Goal: Task Accomplishment & Management: Complete application form

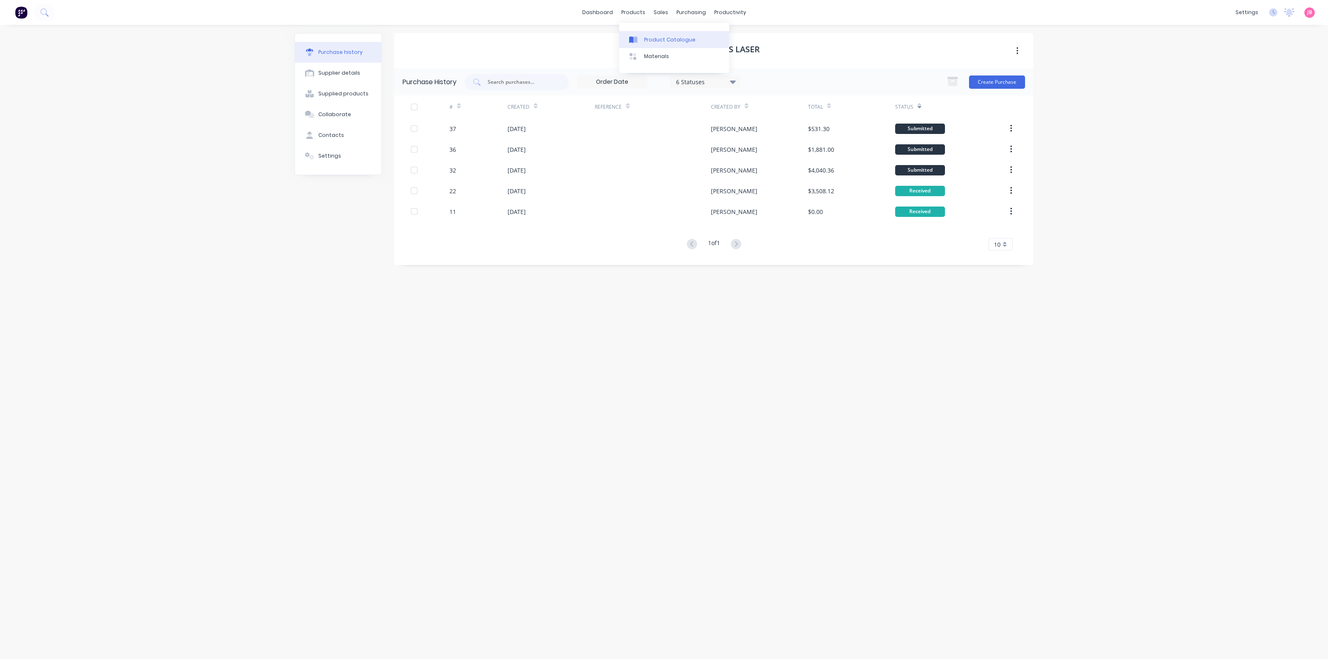
click at [644, 43] on div "Product Catalogue" at bounding box center [669, 39] width 51 height 7
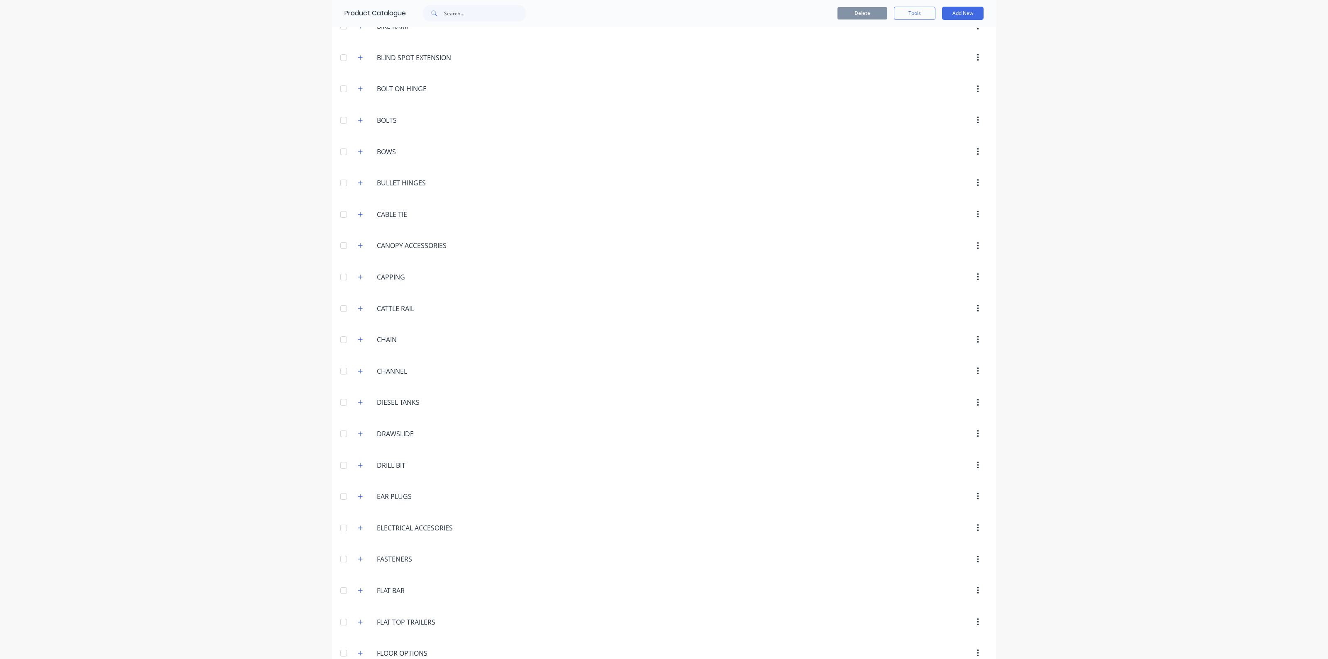
scroll to position [785, 0]
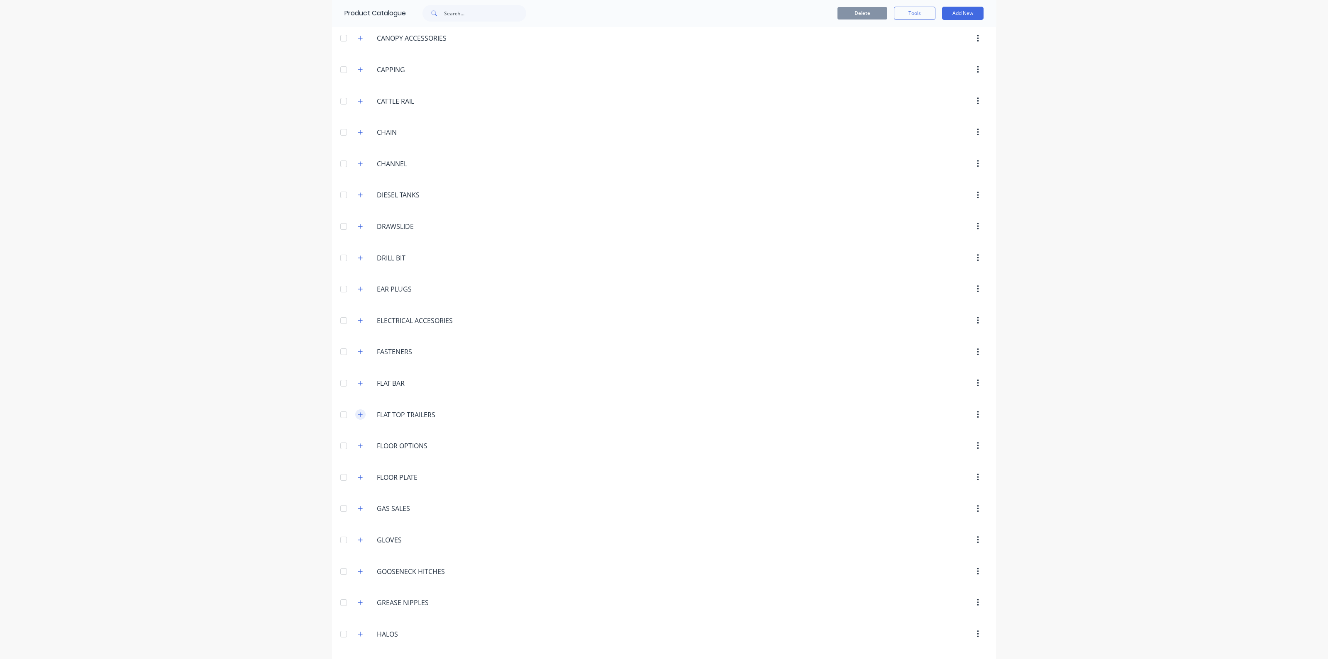
click at [358, 412] on icon "button" at bounding box center [360, 414] width 5 height 5
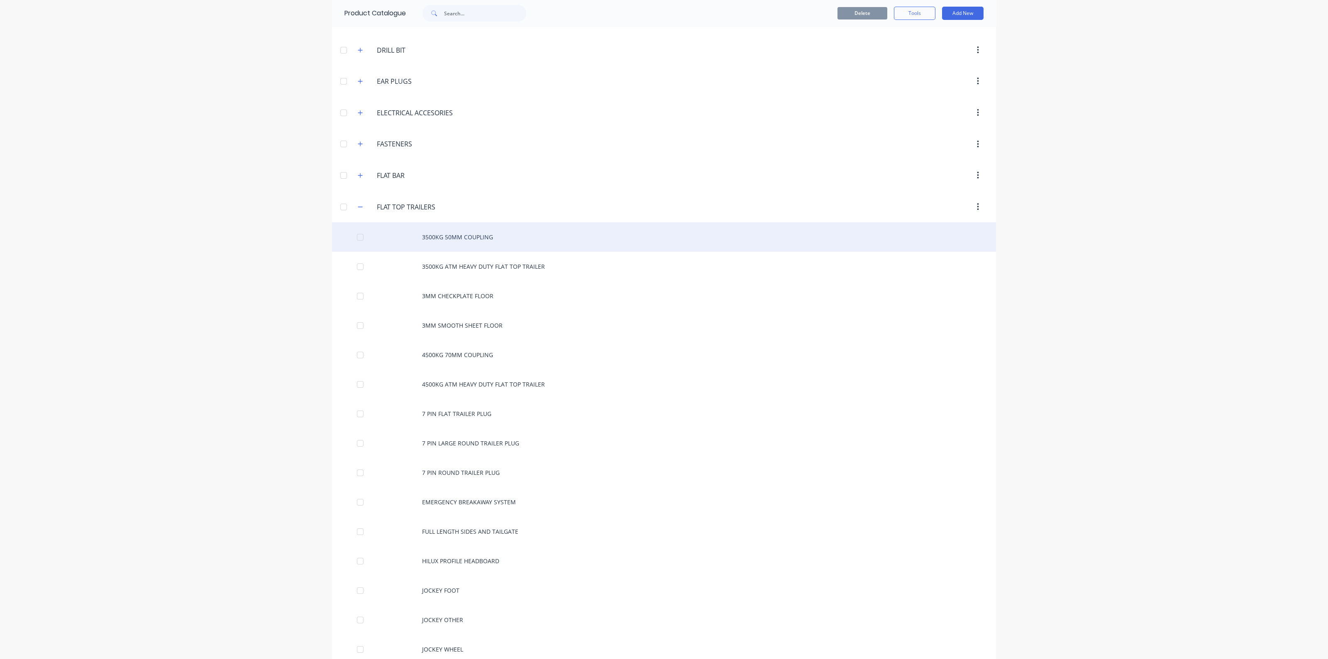
scroll to position [993, 0]
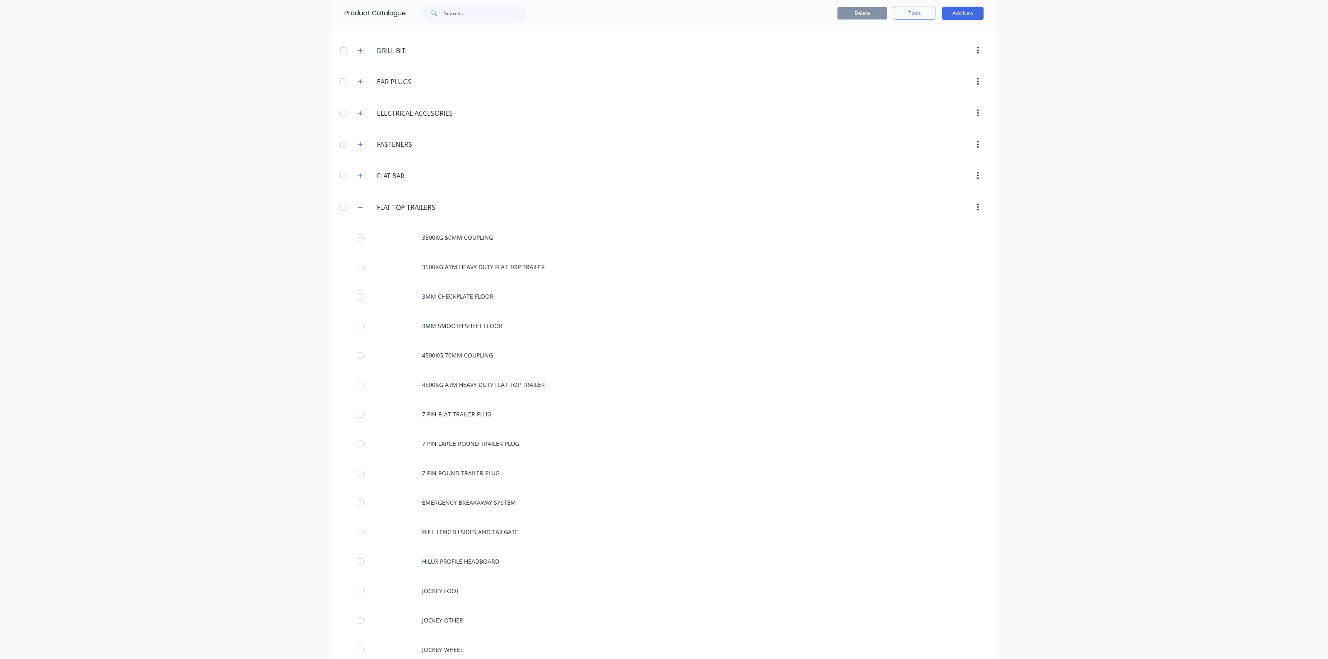
click at [231, 148] on div "dashboard products sales purchasing productivity dashboard products Product Cat…" at bounding box center [664, 329] width 1328 height 659
click at [1157, 37] on div "dashboard products sales purchasing productivity dashboard products Product Cat…" at bounding box center [664, 329] width 1328 height 659
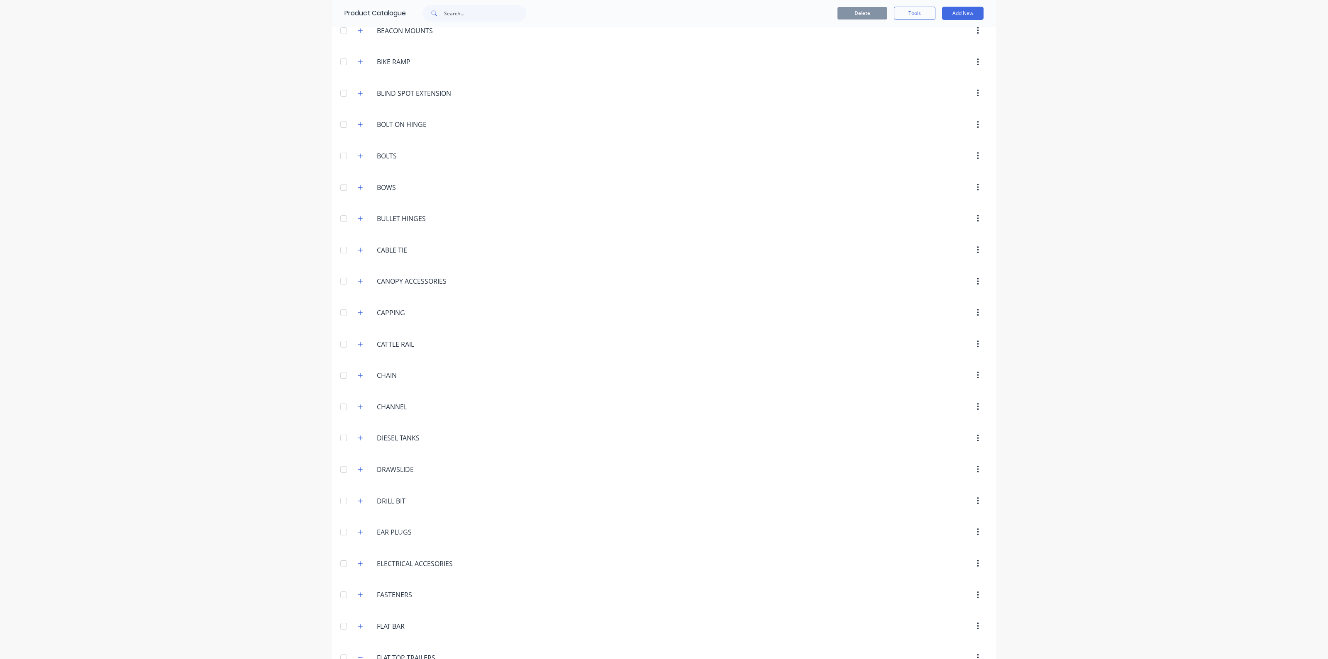
scroll to position [526, 0]
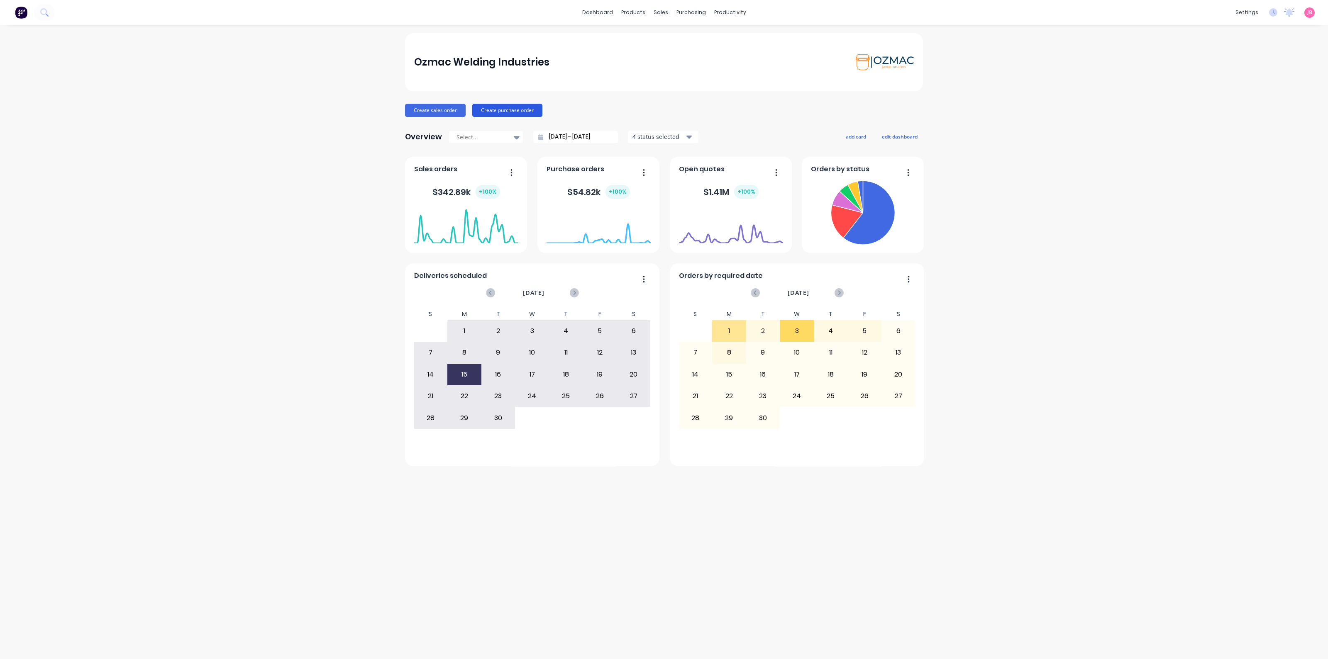
click at [503, 114] on button "Create purchase order" at bounding box center [507, 110] width 70 height 13
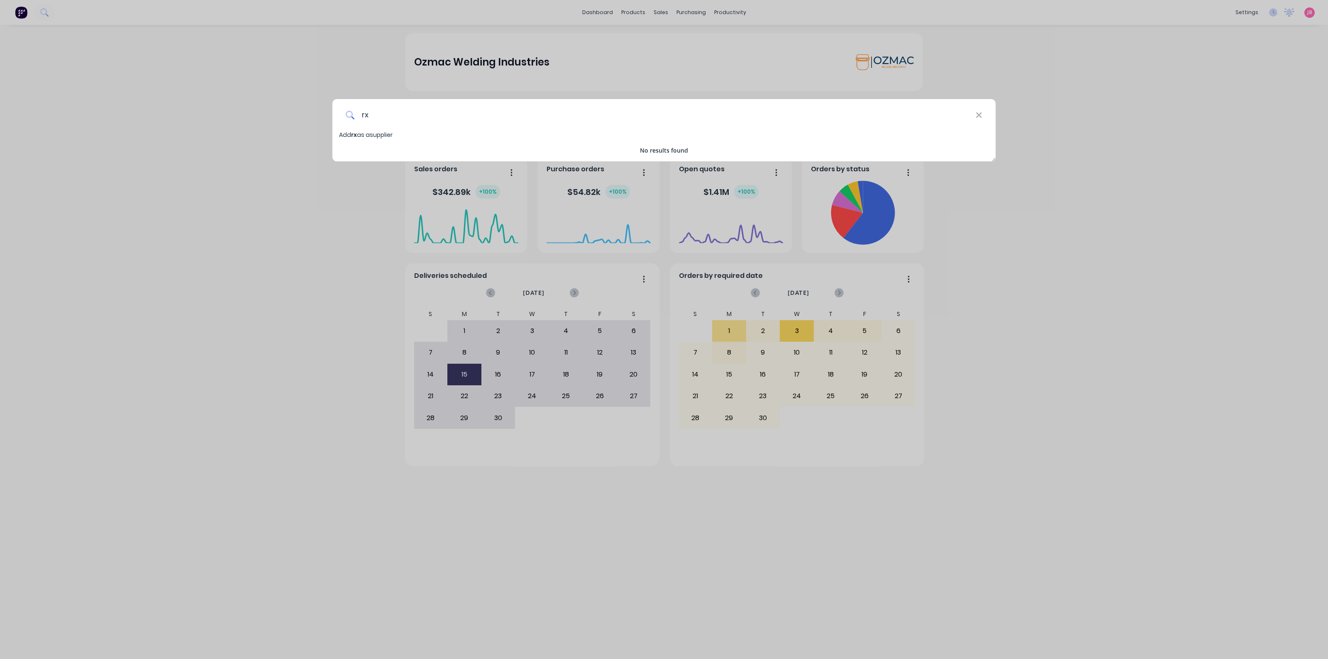
type input "r"
type input "c"
type input "RXI GROUP PTY LTD"
click at [429, 131] on span "Add RXI GROUP PTY LTD as a supplier" at bounding box center [391, 135] width 105 height 8
select select "AU"
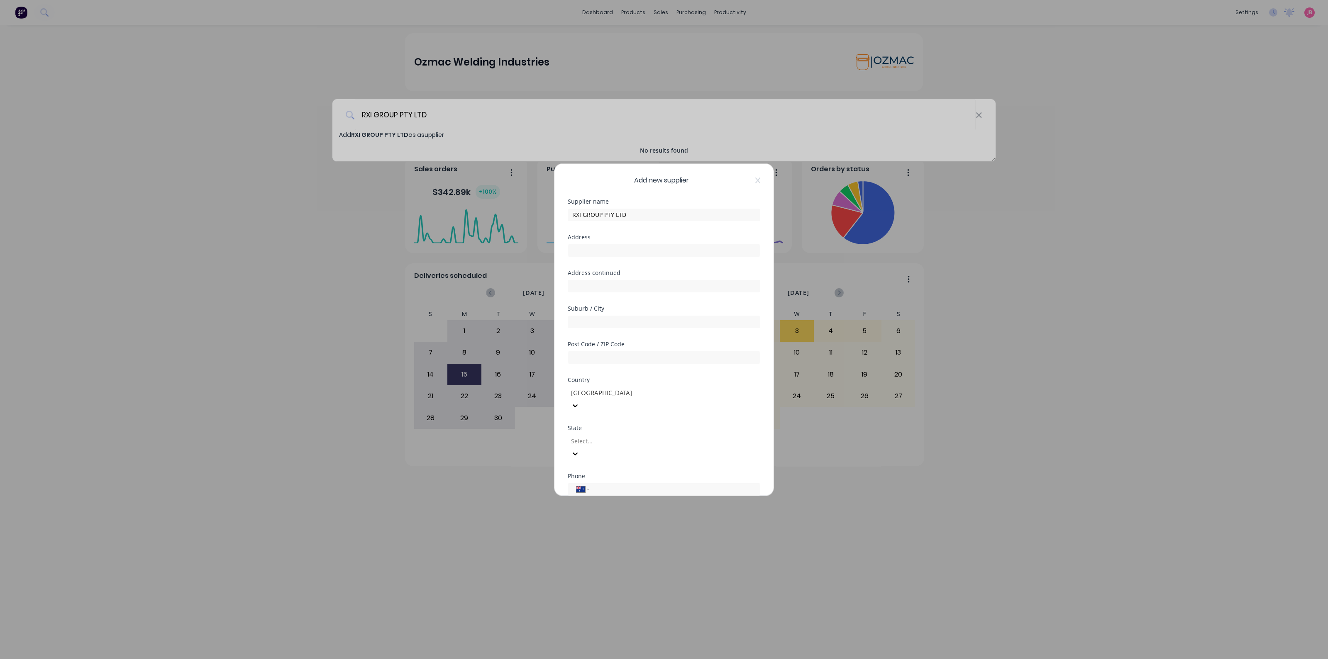
click at [620, 261] on div "Address" at bounding box center [664, 252] width 193 height 36
click at [622, 256] on input "text" at bounding box center [664, 250] width 193 height 12
type input "228B LAVARACK AVE"
type input "PINKENBA"
type input "4008"
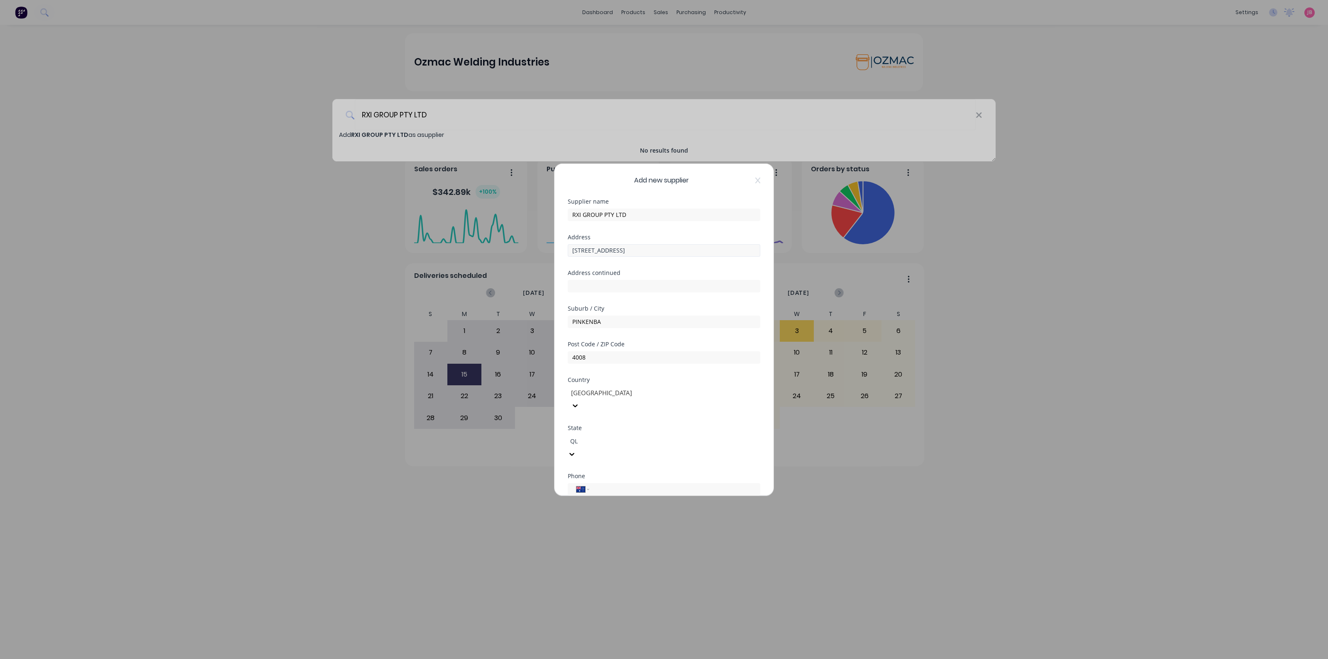
type input "QLD"
click at [598, 659] on div "Queensland" at bounding box center [664, 663] width 1328 height 9
click at [598, 485] on input "tel" at bounding box center [673, 490] width 156 height 10
click at [642, 485] on input "tel" at bounding box center [673, 490] width 156 height 10
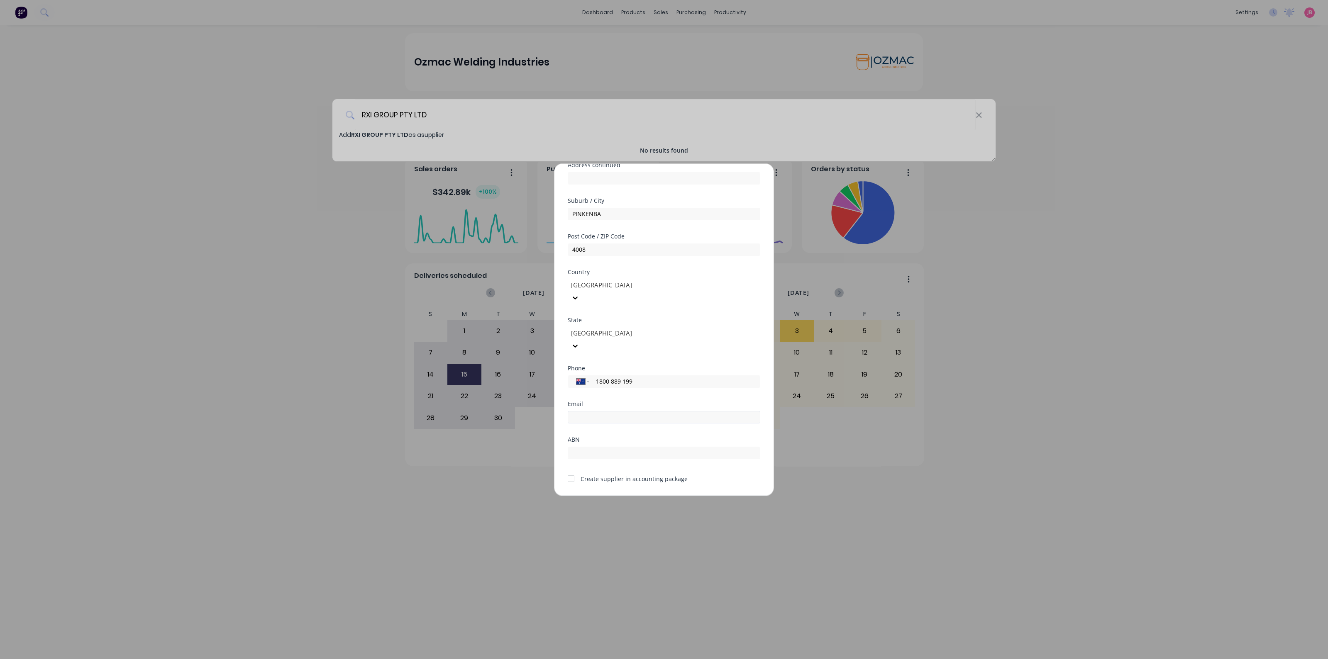
type input "1800 889 199"
click at [622, 411] on input "email" at bounding box center [664, 417] width 193 height 12
type input "sales@rxi.com.au"
click at [593, 447] on input "text" at bounding box center [664, 453] width 193 height 12
type input "26164142705"
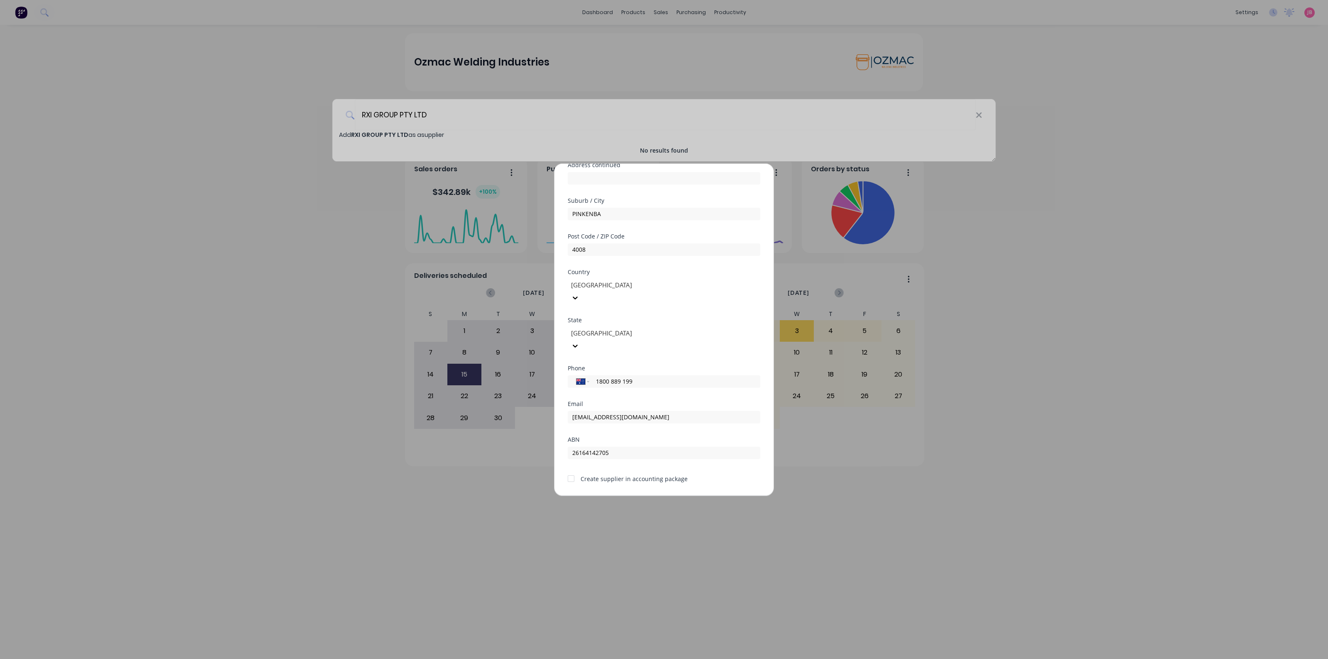
click at [575, 471] on div at bounding box center [571, 479] width 17 height 17
click at [641, 497] on button "Save" at bounding box center [638, 503] width 46 height 13
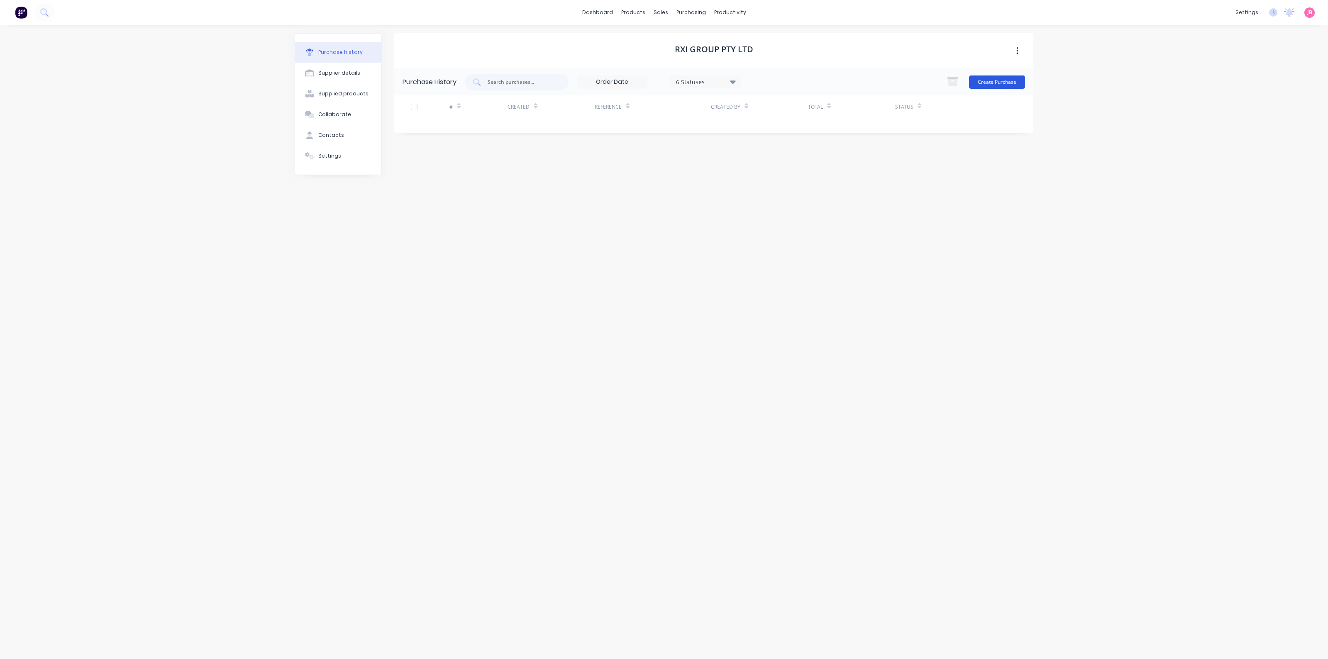
click at [1003, 83] on button "Create Purchase" at bounding box center [997, 82] width 56 height 13
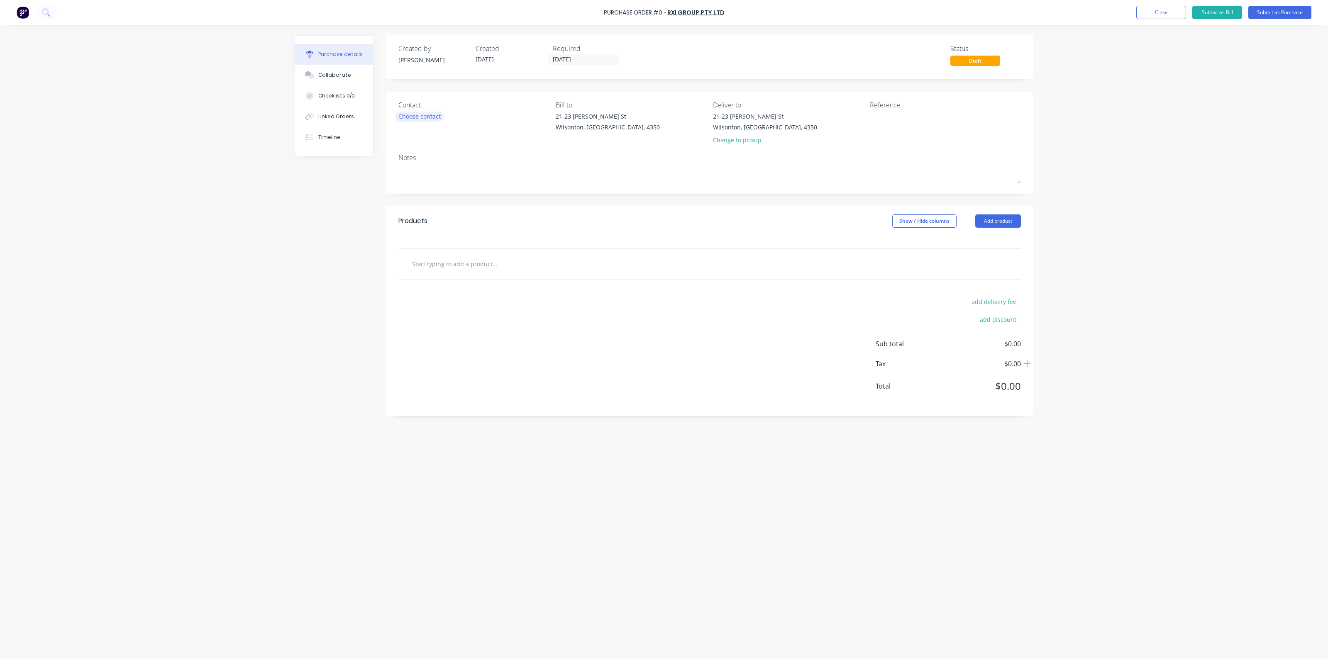
click at [429, 112] on div "Choose contact" at bounding box center [419, 116] width 42 height 9
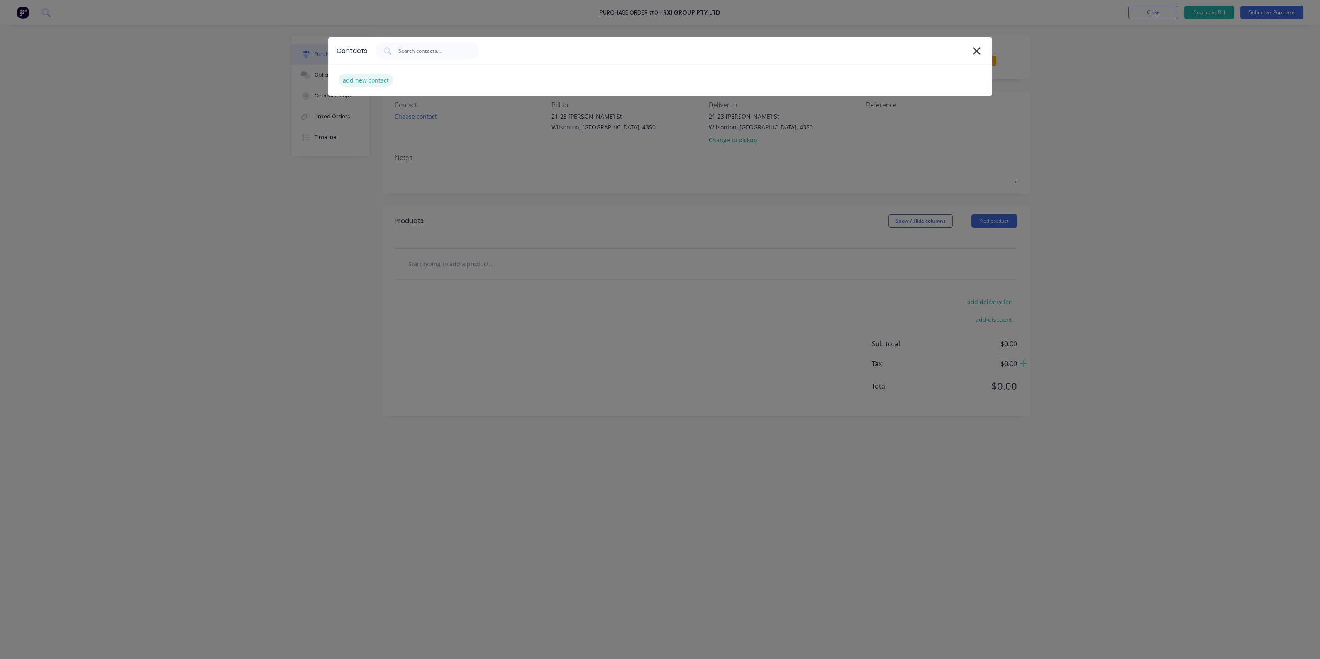
click at [353, 80] on div "add new contact" at bounding box center [366, 80] width 54 height 13
select select "AU"
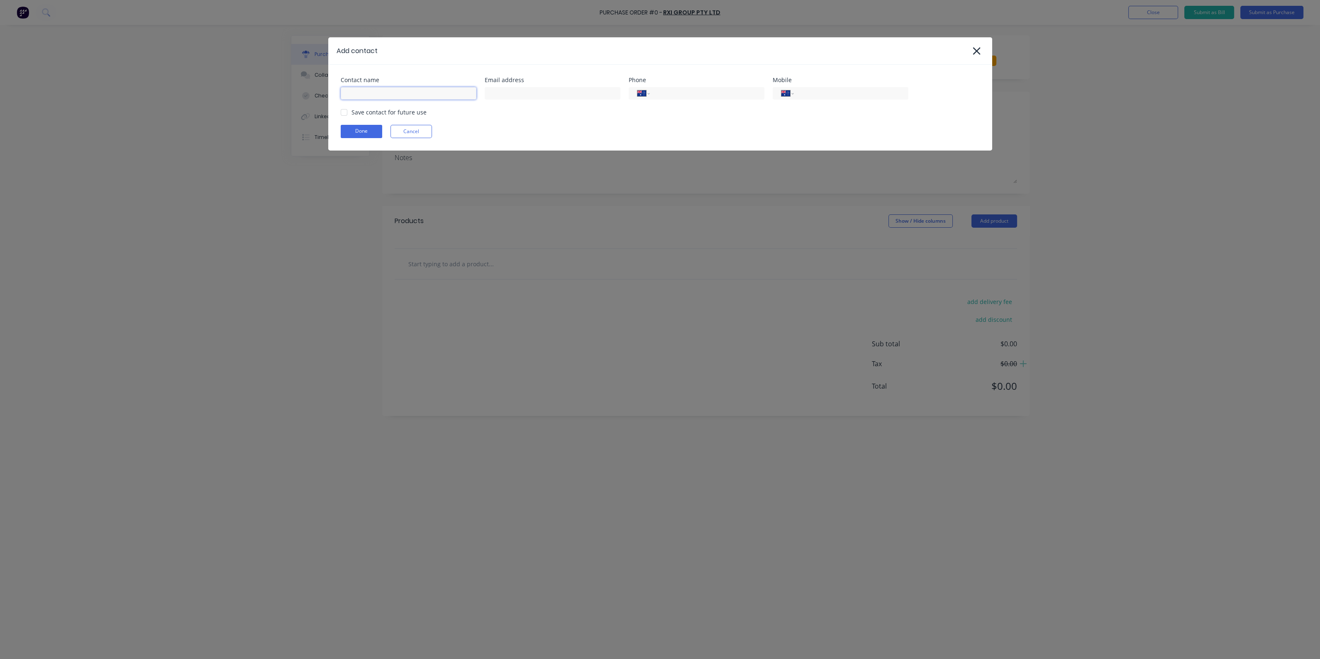
click at [405, 89] on input at bounding box center [409, 93] width 136 height 12
type input "sales"
type input "sales@rxi.com.au"
click at [701, 90] on input "tel" at bounding box center [706, 94] width 100 height 10
click at [343, 110] on div at bounding box center [344, 112] width 17 height 17
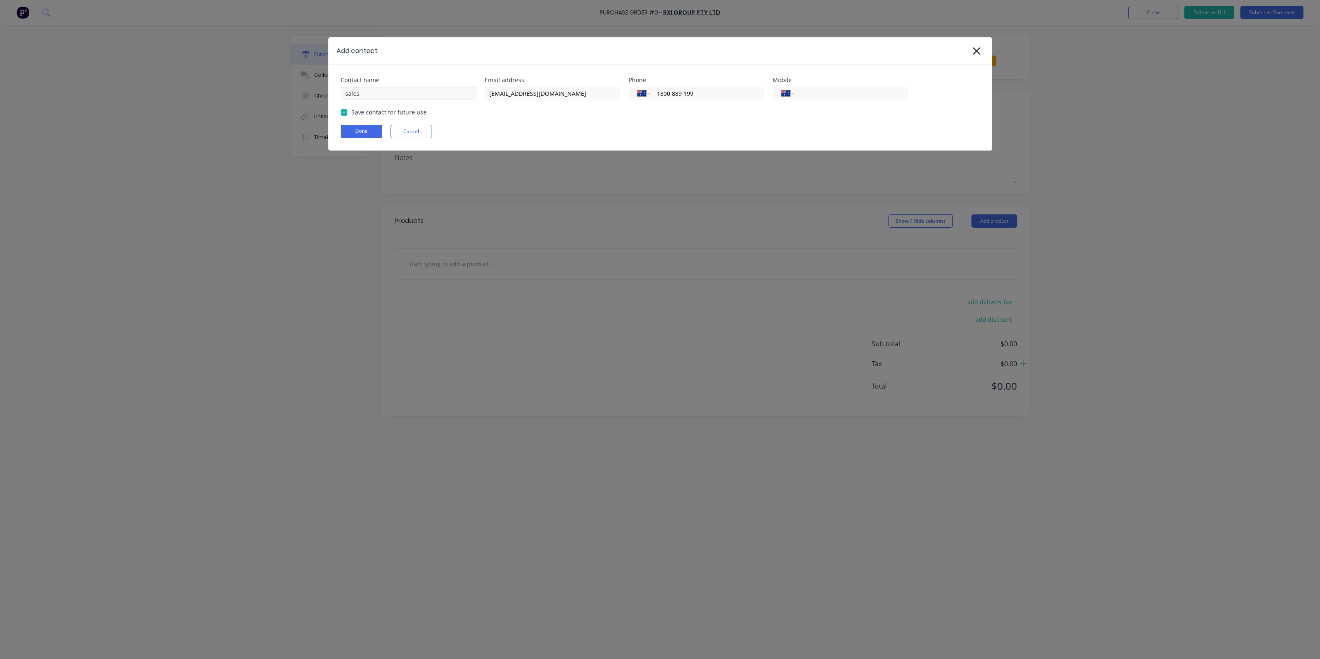
type input "1800 889 199"
drag, startPoint x: 363, startPoint y: 95, endPoint x: 335, endPoint y: 95, distance: 28.2
click at [335, 95] on div "Contact name sales Email address sales@rxi.com.au Phone International Afghanist…" at bounding box center [660, 108] width 664 height 86
type input "RXI SALES"
click at [368, 134] on button "Done" at bounding box center [361, 131] width 41 height 13
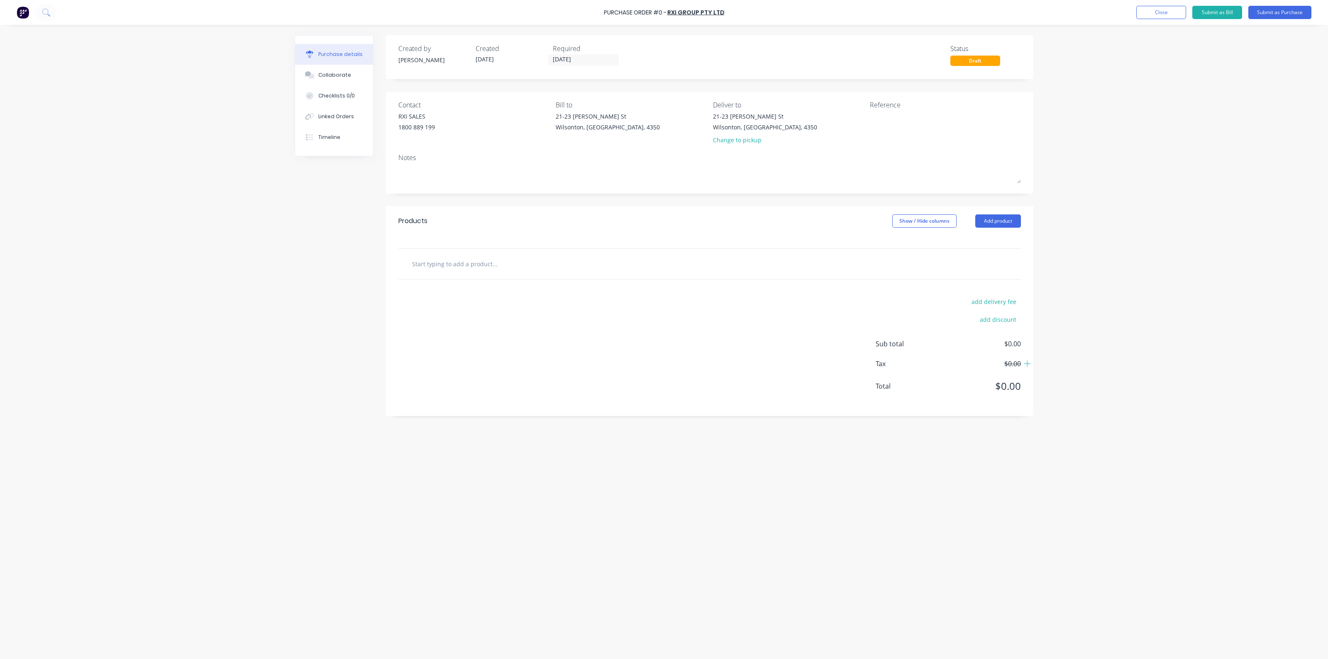
click at [986, 214] on div "Products Show / Hide columns Add product" at bounding box center [709, 221] width 647 height 30
click at [988, 223] on button "Add product" at bounding box center [998, 221] width 46 height 13
click at [801, 259] on div at bounding box center [709, 264] width 609 height 17
click at [483, 260] on input "text" at bounding box center [495, 264] width 166 height 17
type input "M-27102S"
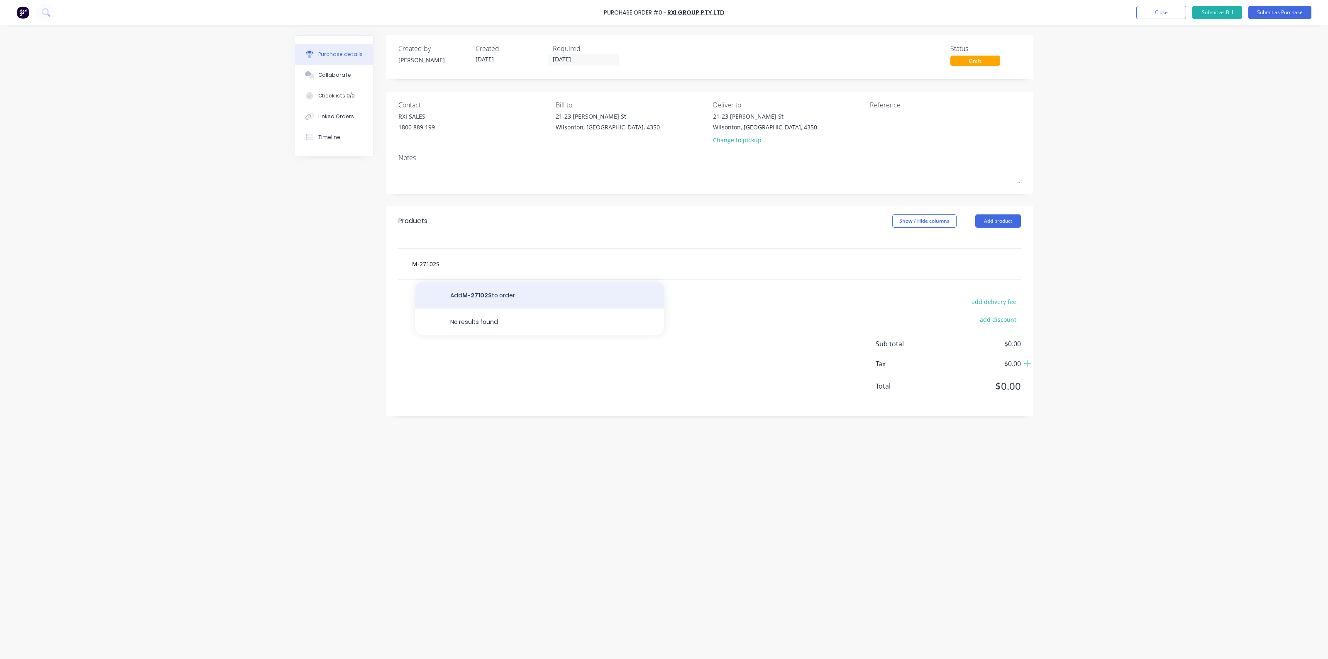
click at [467, 293] on button "Add M-27102S to order" at bounding box center [539, 295] width 249 height 27
drag, startPoint x: 490, startPoint y: 283, endPoint x: 491, endPoint y: 290, distance: 7.1
click at [491, 290] on div at bounding box center [520, 293] width 85 height 12
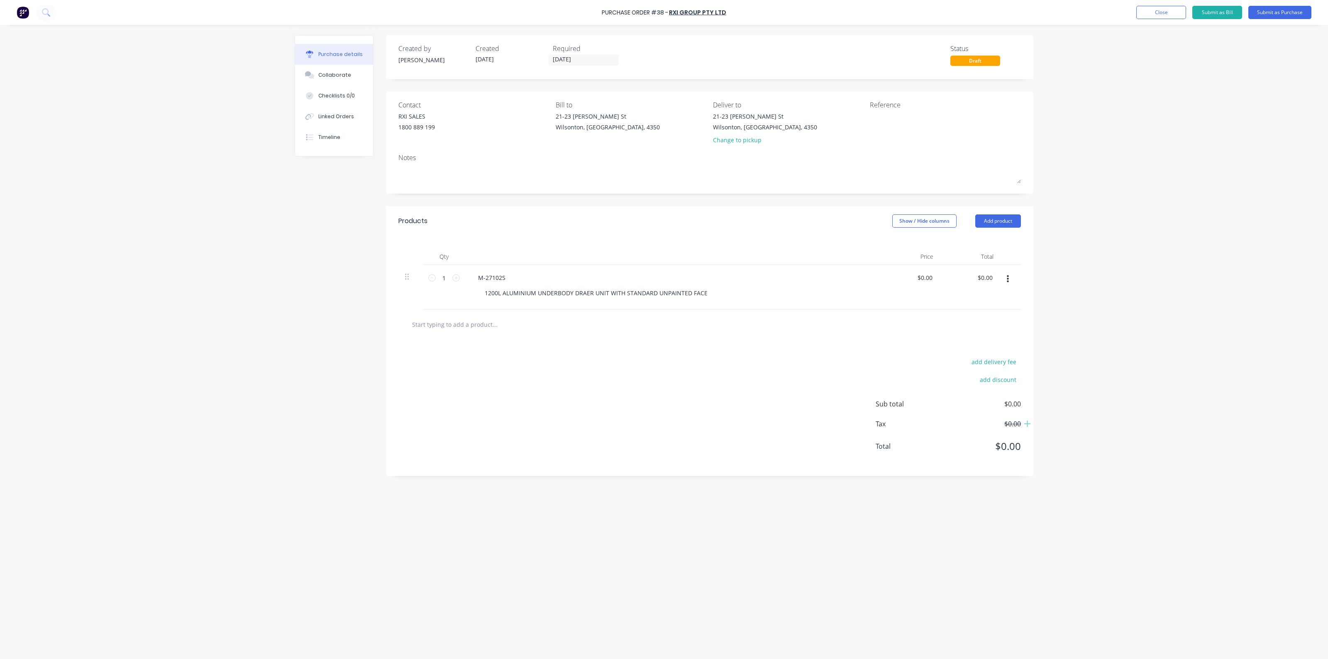
click at [521, 331] on input "text" at bounding box center [495, 324] width 166 height 17
type input "PLEASE"
click at [524, 351] on button "Add PLEASE to order" at bounding box center [539, 356] width 249 height 27
click at [508, 324] on div "PLEASE" at bounding box center [672, 322] width 402 height 12
click at [495, 322] on div "PLEASE" at bounding box center [487, 322] width 33 height 12
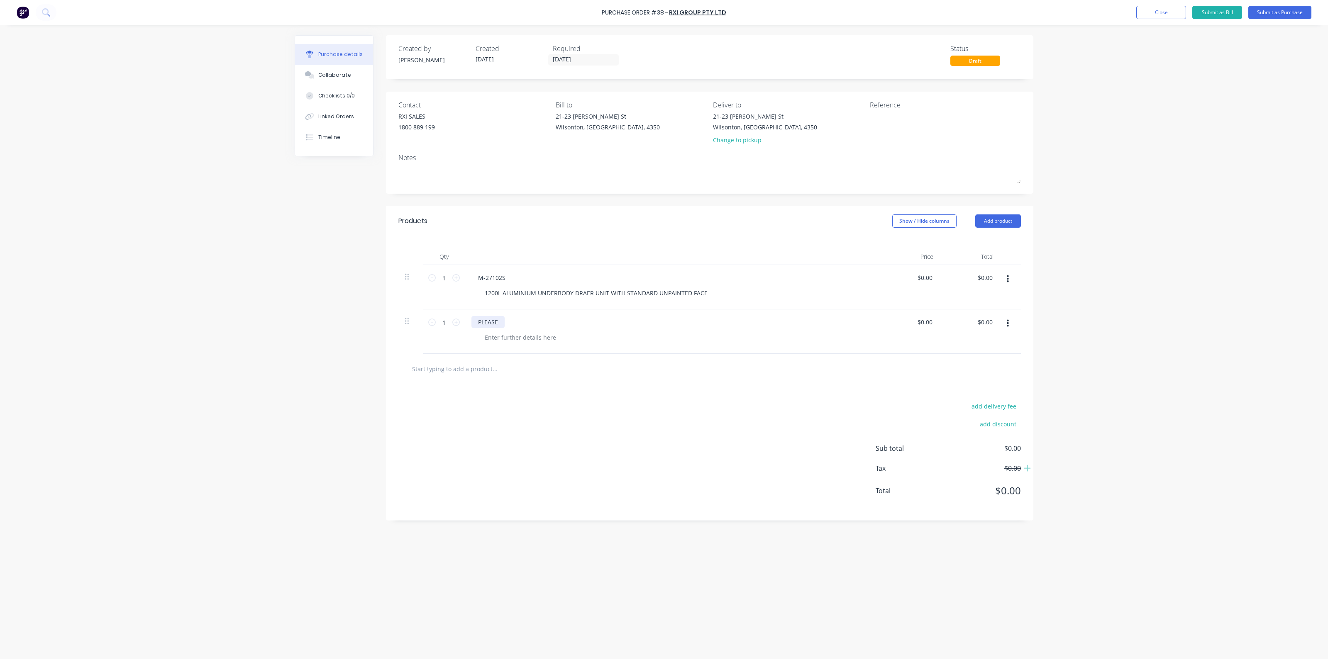
click at [501, 323] on div "PLEASE" at bounding box center [487, 322] width 33 height 12
click at [703, 292] on div "1200L ALUMINIUM UNDERBODY DRAER UNIT WITH STANDARD UNPAINTED FACE" at bounding box center [596, 293] width 236 height 12
click at [550, 351] on div at bounding box center [520, 355] width 85 height 12
click at [550, 340] on div "PLEASE FREIGHT OB BEUTELS" at bounding box center [518, 340] width 94 height 12
drag, startPoint x: 558, startPoint y: 340, endPoint x: 525, endPoint y: 339, distance: 32.8
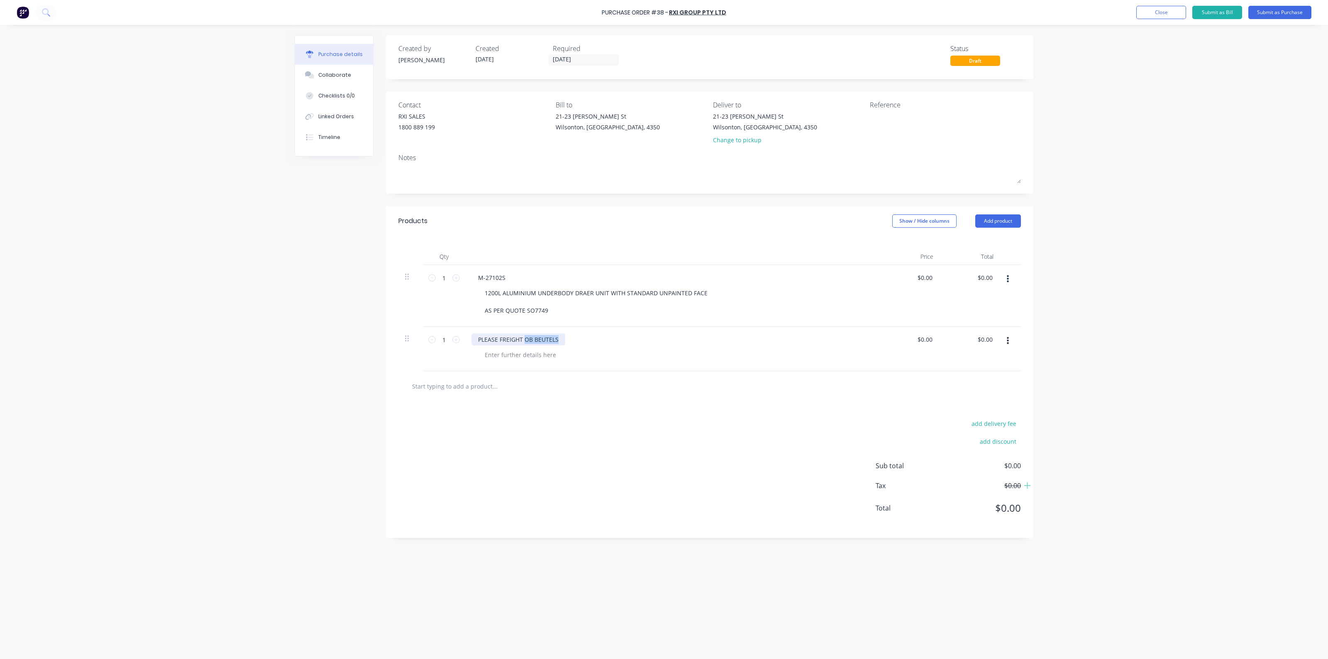
click at [525, 339] on div "PLEASE FREIGHT OB BEUTELS" at bounding box center [518, 340] width 94 height 12
click at [597, 342] on div "PLEASE FREIGHT BRIS TO U FROM MORGANPARK ON OUR ACCOUNT" at bounding box center [580, 340] width 219 height 12
click at [547, 347] on div "PLEASE FREIGHT BRIS TO U FROM MORGAN PARK ON OUR ACCOUNT" at bounding box center [672, 349] width 415 height 44
click at [925, 273] on input "0.00" at bounding box center [924, 278] width 19 height 12
type input "$0.00"
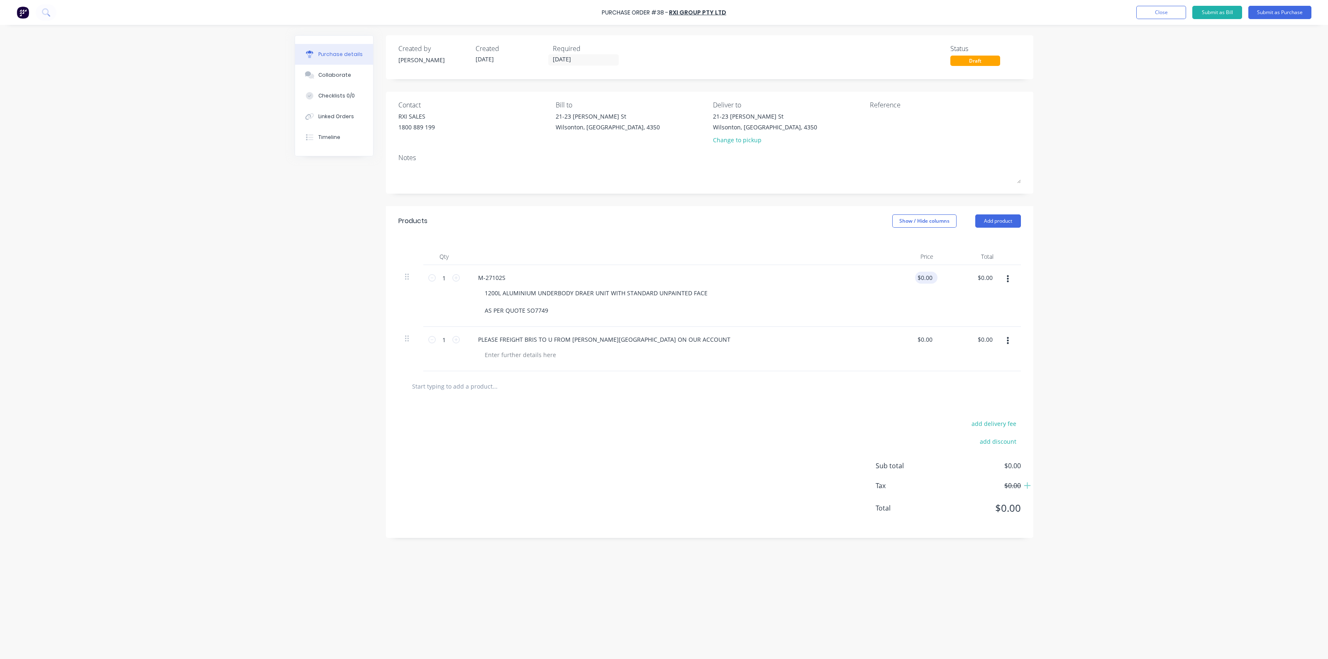
click at [937, 277] on div "$0.00 $0.00" at bounding box center [926, 278] width 22 height 12
click at [992, 278] on input "0.00" at bounding box center [984, 278] width 19 height 12
type input "$0.00"
click at [936, 277] on div "$0.00 $0.00" at bounding box center [926, 278] width 22 height 12
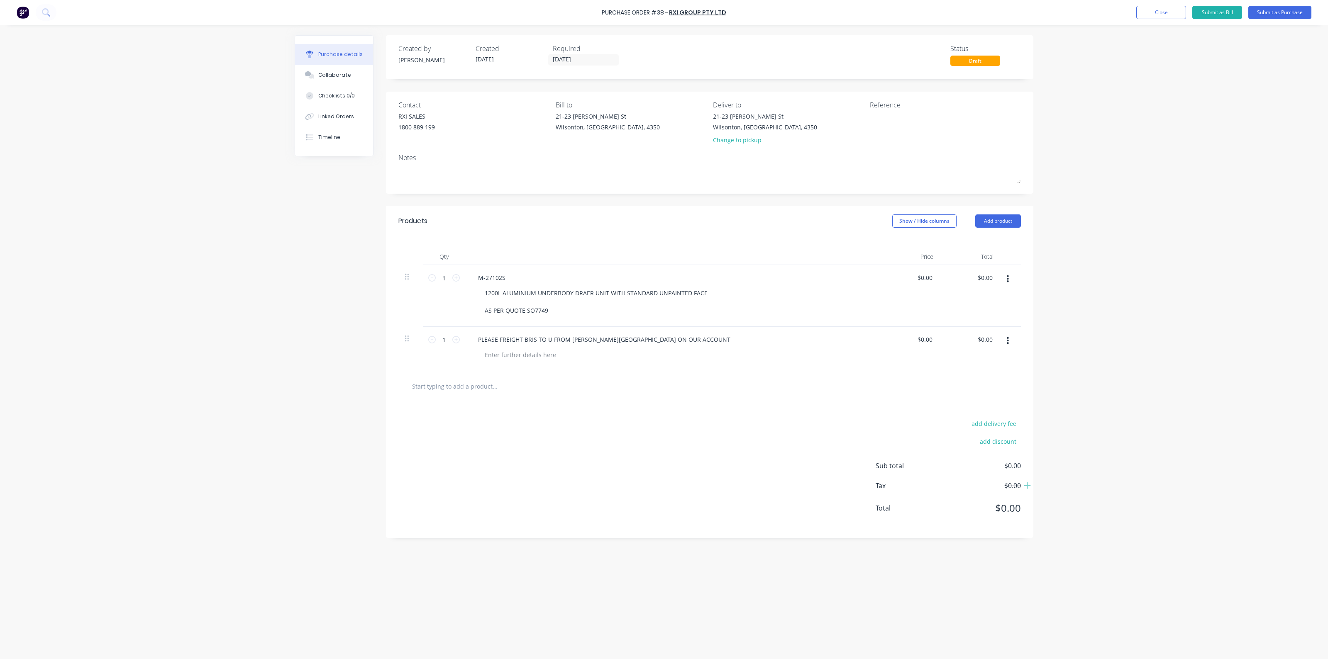
click at [798, 329] on div "PLEASE FREIGHT BRIS TO U FROM MORGAN PARK ON OUR ACCOUNT" at bounding box center [672, 349] width 415 height 44
click at [925, 275] on input "0.00" at bounding box center [926, 278] width 16 height 12
type input "$0.00"
click at [988, 279] on input "0.00" at bounding box center [984, 278] width 19 height 12
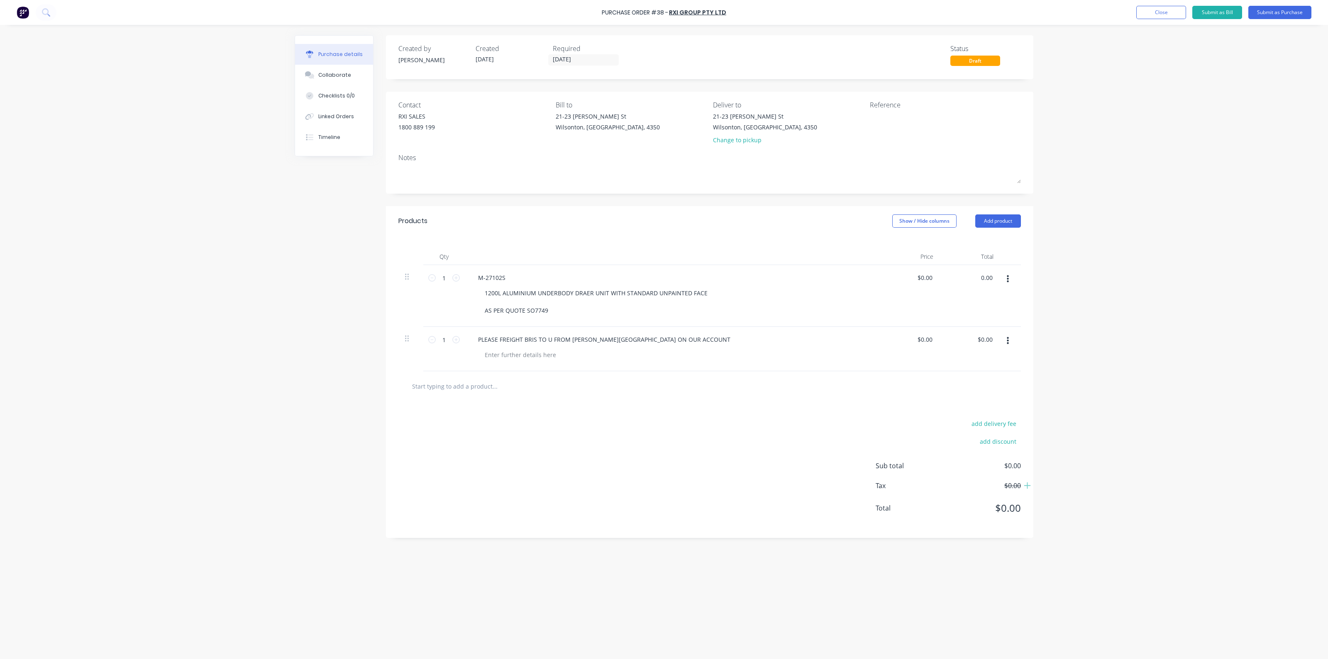
type input "$0.00"
click at [849, 351] on div at bounding box center [675, 355] width 395 height 12
click at [621, 258] on div at bounding box center [672, 257] width 415 height 17
click at [516, 276] on div "M-27102S" at bounding box center [672, 278] width 402 height 12
click at [488, 277] on div "M-27102S" at bounding box center [491, 278] width 41 height 12
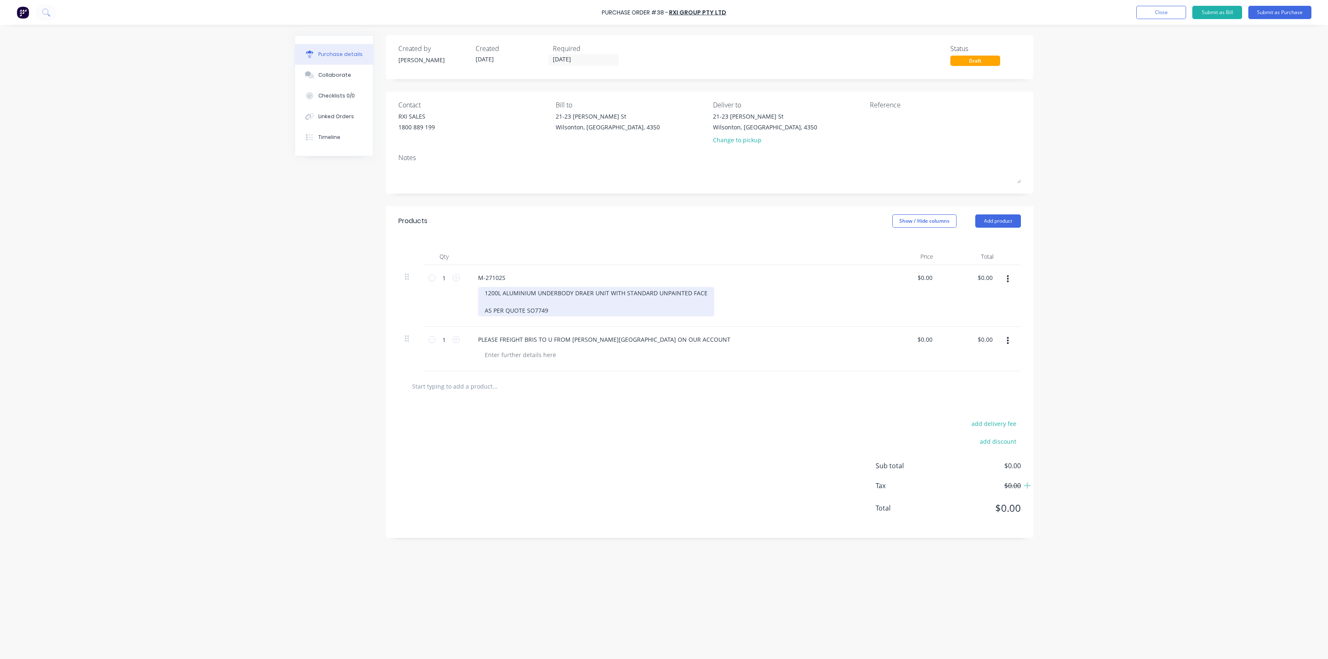
click at [564, 292] on div "1200L ALUMINIUM UNDERBODY DRAER UNIT WITH STANDARD UNPAINTED FACE AS PER QUOTE …" at bounding box center [596, 301] width 236 height 29
click at [927, 279] on input "0.00" at bounding box center [924, 278] width 19 height 12
click at [927, 279] on input "0.00" at bounding box center [926, 278] width 16 height 12
type input "$1,714.00"
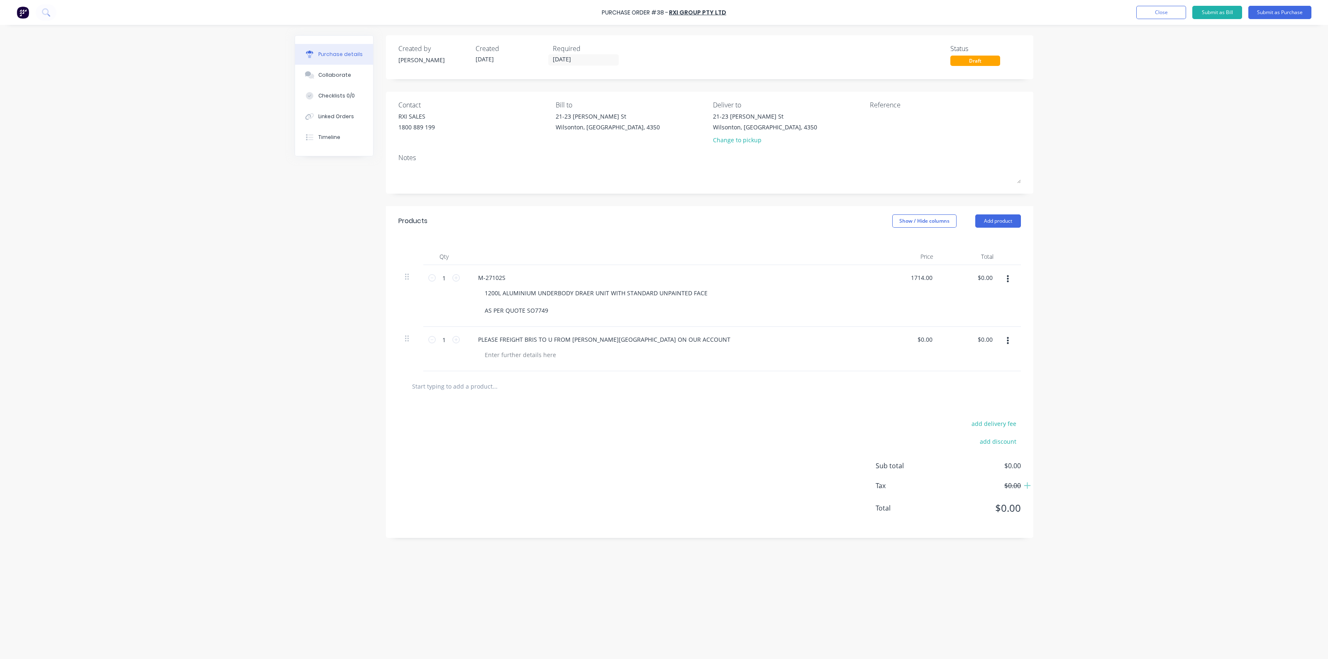
type input "$1,714.00"
click at [873, 300] on div "M-27102S 1200L ALUMINIUM UNDERBODY DRAER UNIT WITH STANDARD UNPAINTED FACE AS P…" at bounding box center [672, 296] width 415 height 62
click at [887, 108] on div "Reference" at bounding box center [945, 105] width 151 height 10
click at [893, 116] on textarea at bounding box center [922, 121] width 104 height 19
click at [550, 337] on div "PLEASE FREIGHT BRIS TO U FROM MORGAN PARK ON OUR ACCOUNT" at bounding box center [604, 340] width 266 height 12
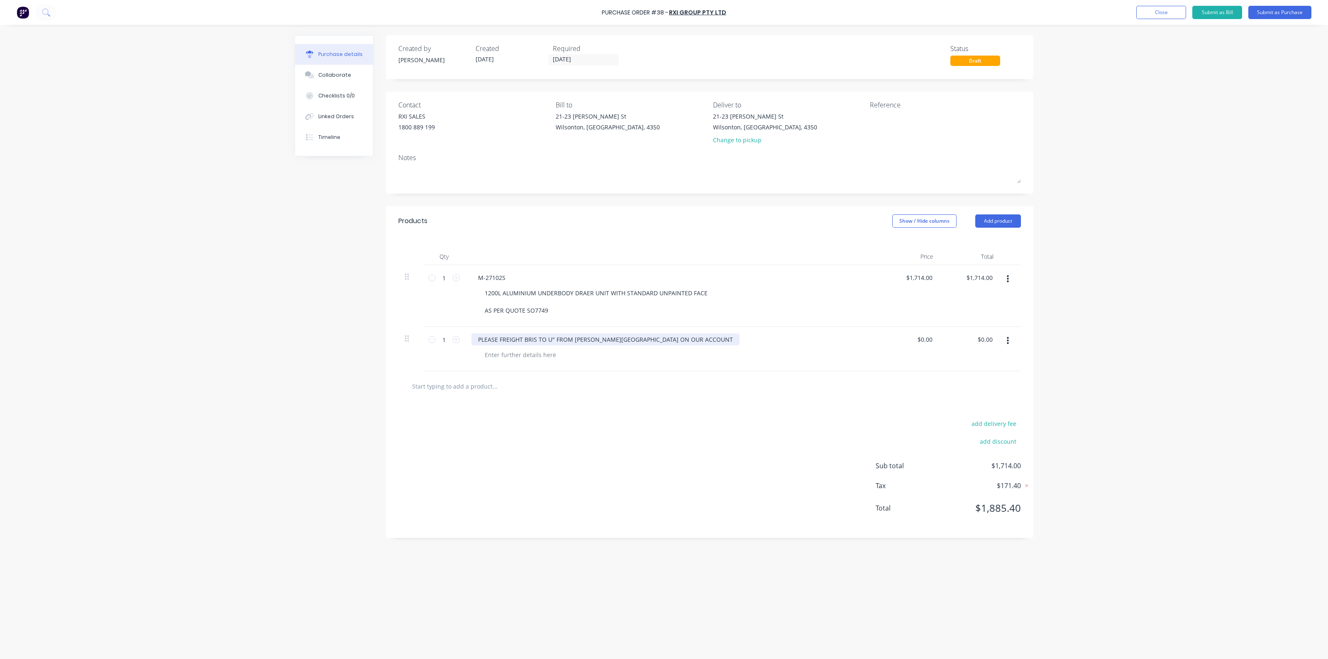
click at [524, 339] on div "PLEASE FREIGHT BRIS TO U" FROM MORGAN PARK ON OUR ACCOUNT" at bounding box center [605, 340] width 268 height 12
click at [602, 361] on div at bounding box center [675, 355] width 395 height 12
drag, startPoint x: 523, startPoint y: 341, endPoint x: 533, endPoint y: 341, distance: 10.0
click at [523, 341] on div "PLEASE FREIGHT "BRIS TO U" FROM MORGAN PARK ON OUR ACCOUNT" at bounding box center [606, 340] width 271 height 12
click at [612, 358] on div at bounding box center [675, 355] width 395 height 12
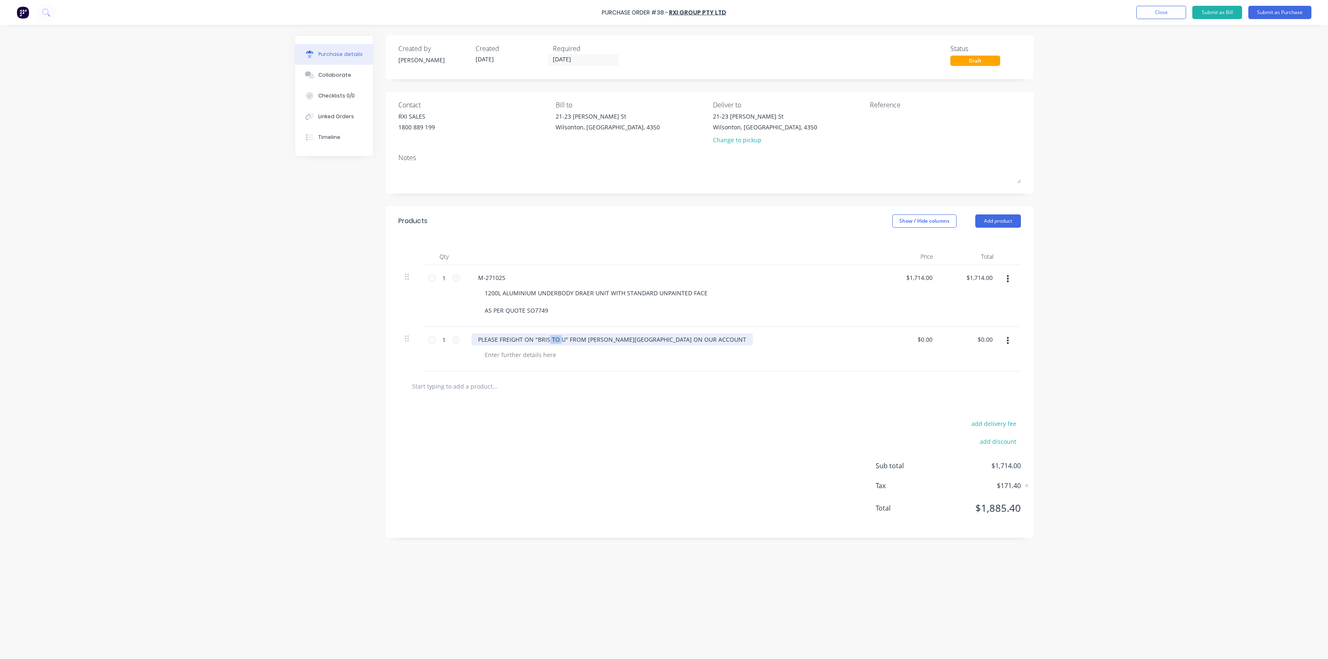
drag, startPoint x: 560, startPoint y: 340, endPoint x: 549, endPoint y: 341, distance: 11.2
click at [549, 341] on div "PLEASE FREIGHT ON "BRIS TO U" FROM MORGAN PARK ON OUR ACCOUNT" at bounding box center [611, 340] width 281 height 12
click at [548, 340] on div "PLEASE FREIGHT ON "BRIS2U" FROM MORGAN PARK ON OUR ACCOUNT" at bounding box center [607, 340] width 273 height 12
click at [554, 341] on div "PLEASE FREIGHT ON "BRIS 2U" FROM MORGAN PARK ON OUR ACCOUNT" at bounding box center [608, 340] width 275 height 12
click at [633, 403] on div "add delivery fee add discount Sub total $1,714.00 Tax $171.40 Total $1,885.40" at bounding box center [709, 470] width 647 height 137
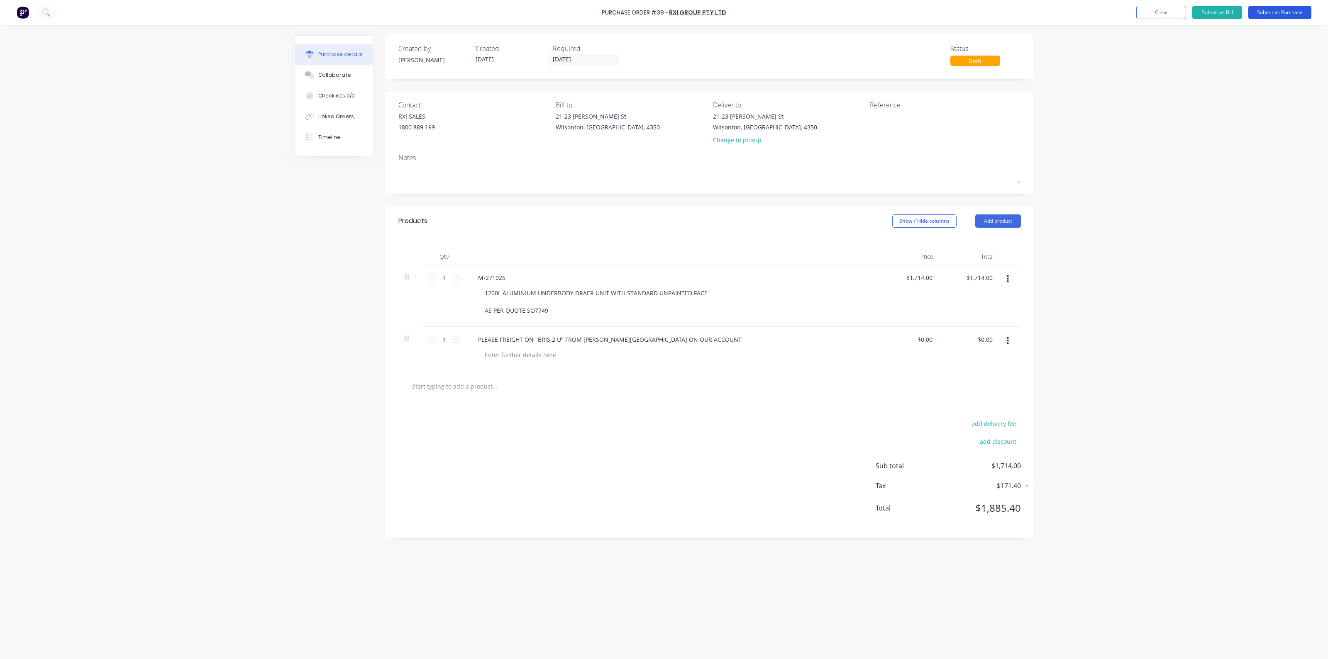
click at [1273, 9] on button "Submit as Purchase" at bounding box center [1279, 12] width 63 height 13
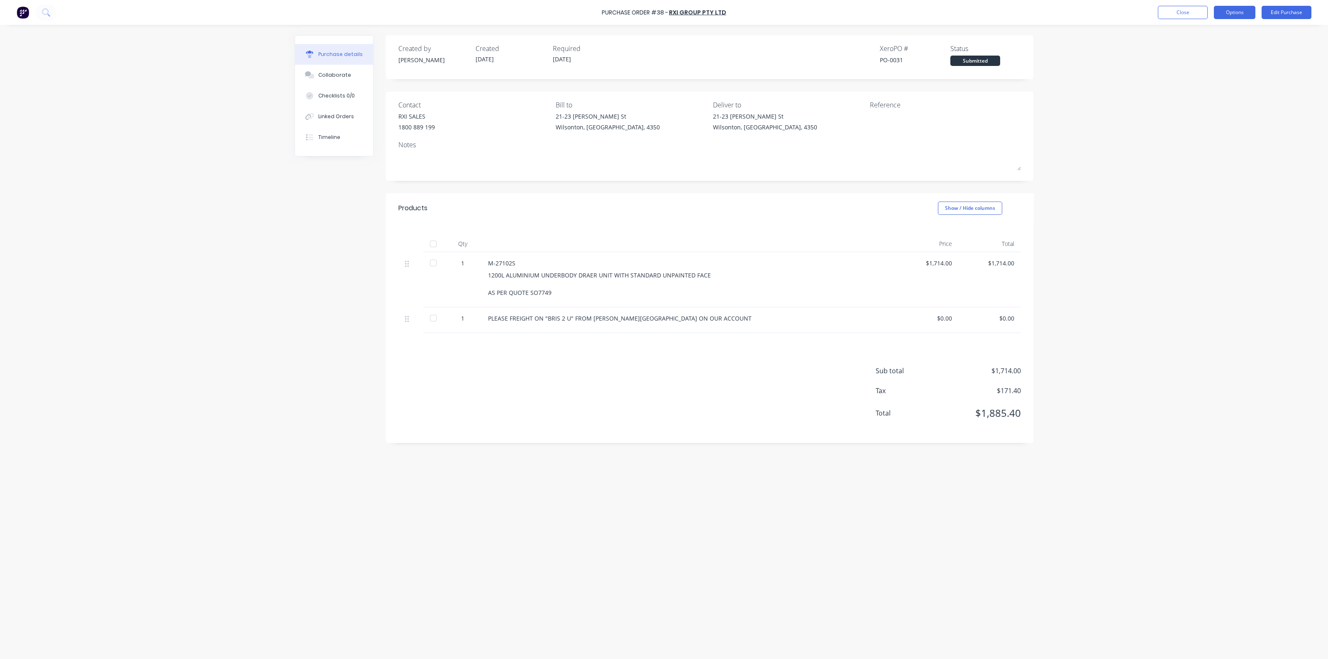
click at [1225, 10] on button "Options" at bounding box center [1234, 12] width 41 height 13
click at [1210, 34] on div "Print / Email" at bounding box center [1216, 34] width 64 height 12
click at [1212, 67] on div "Without pricing" at bounding box center [1216, 67] width 64 height 12
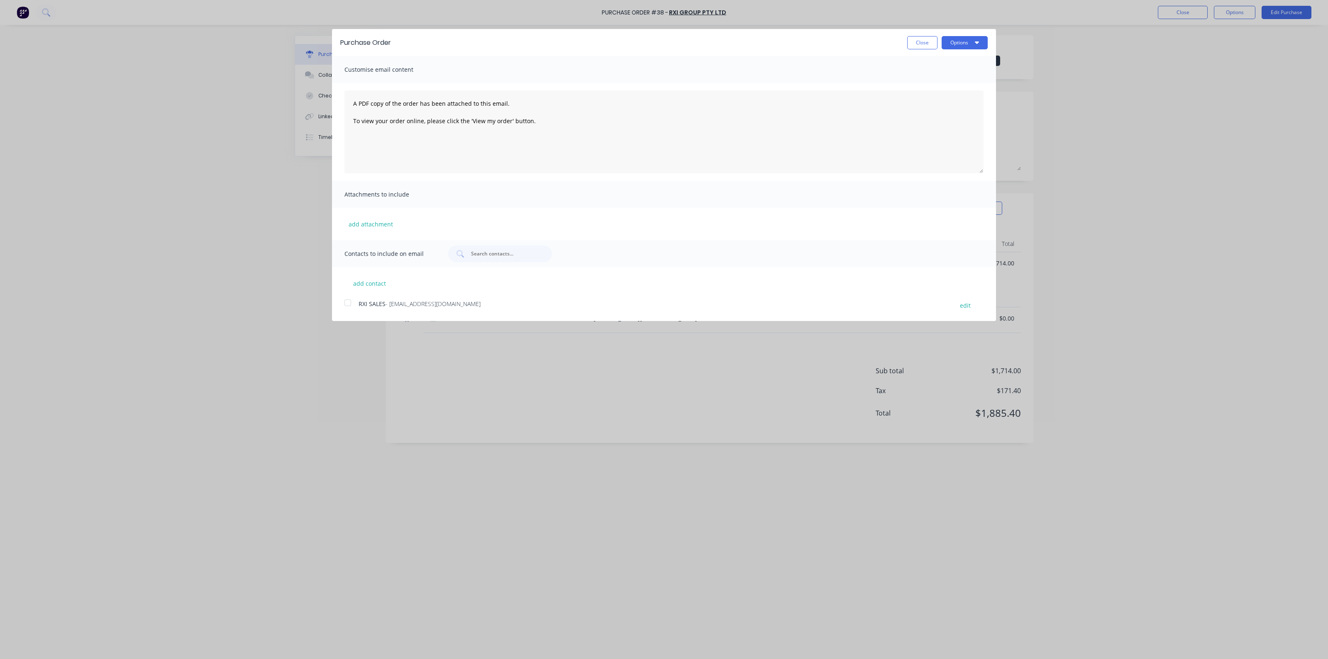
click at [346, 299] on div at bounding box center [347, 303] width 17 height 17
click at [975, 39] on button "Options" at bounding box center [965, 42] width 46 height 13
click at [935, 78] on div "Email" at bounding box center [948, 80] width 64 height 12
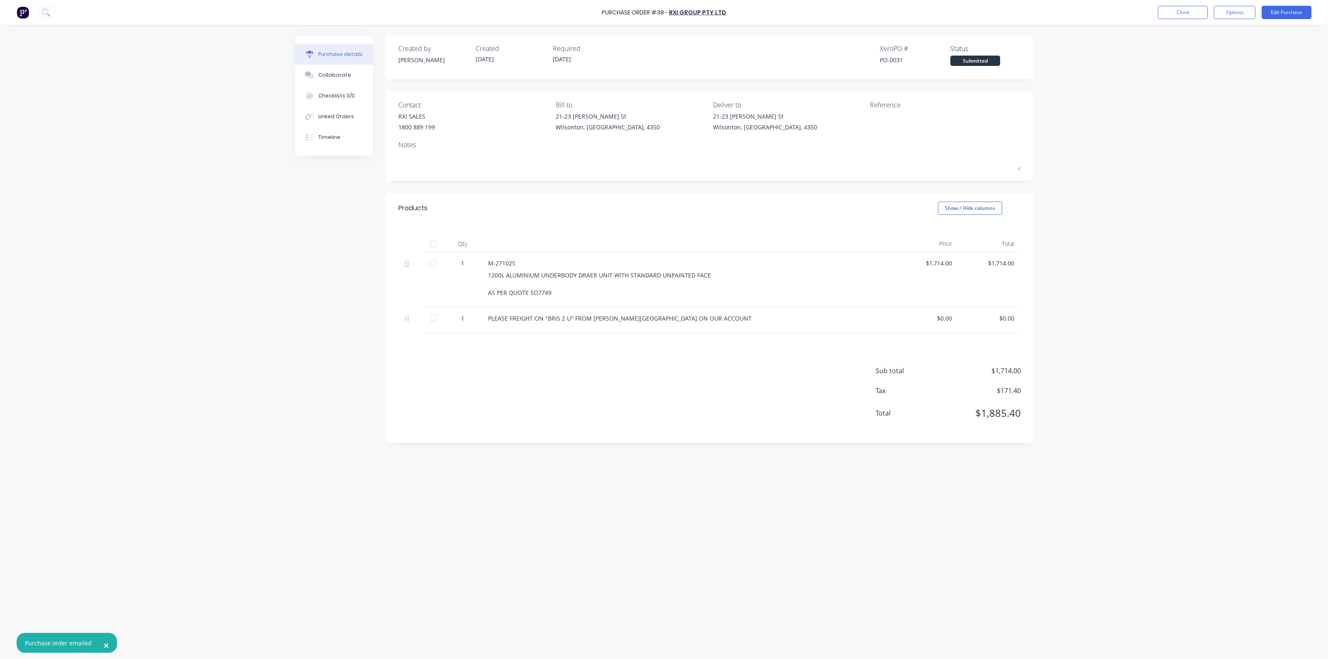
click at [800, 254] on div "M-27102S 1200L ALUMINIUM UNDERBODY DRAER UNIT WITH STANDARD UNPAINTED FACE AS P…" at bounding box center [688, 279] width 415 height 55
click at [1186, 7] on button "Close" at bounding box center [1183, 12] width 50 height 13
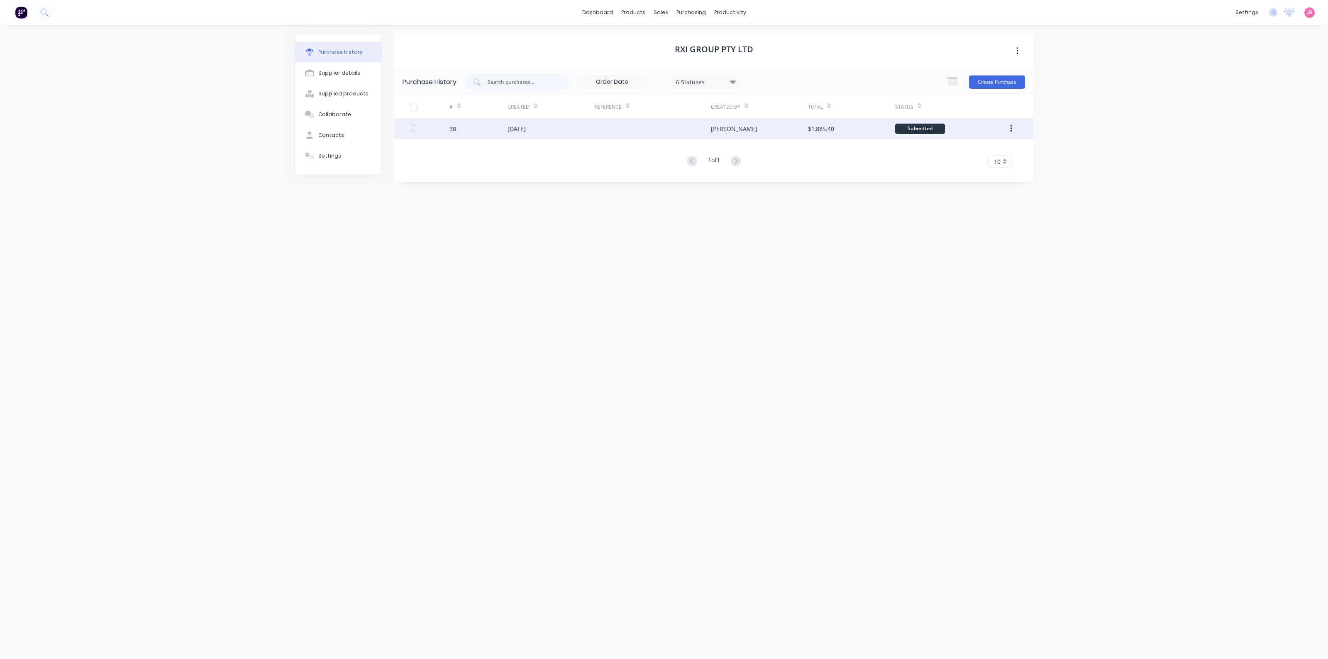
click at [637, 132] on div at bounding box center [653, 128] width 116 height 21
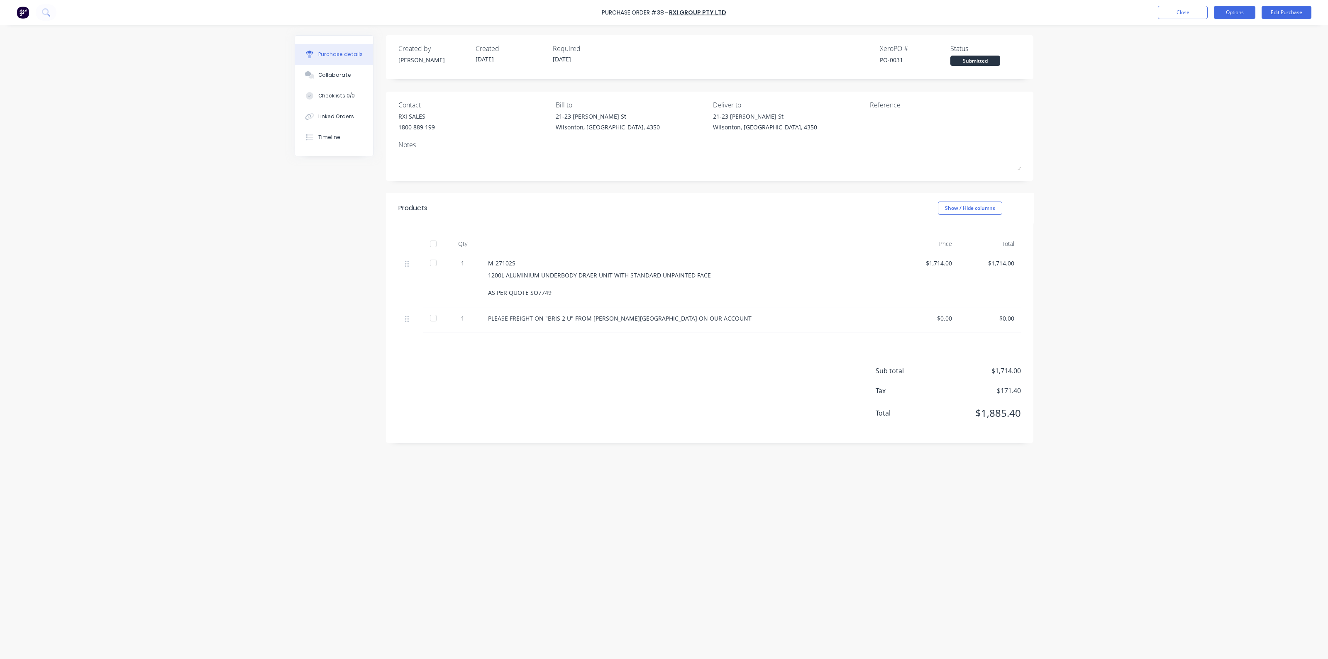
click at [1246, 12] on button "Options" at bounding box center [1234, 12] width 41 height 13
click at [1209, 29] on div "Print / Email" at bounding box center [1216, 34] width 64 height 12
click at [1210, 63] on div "Without pricing" at bounding box center [1216, 67] width 64 height 12
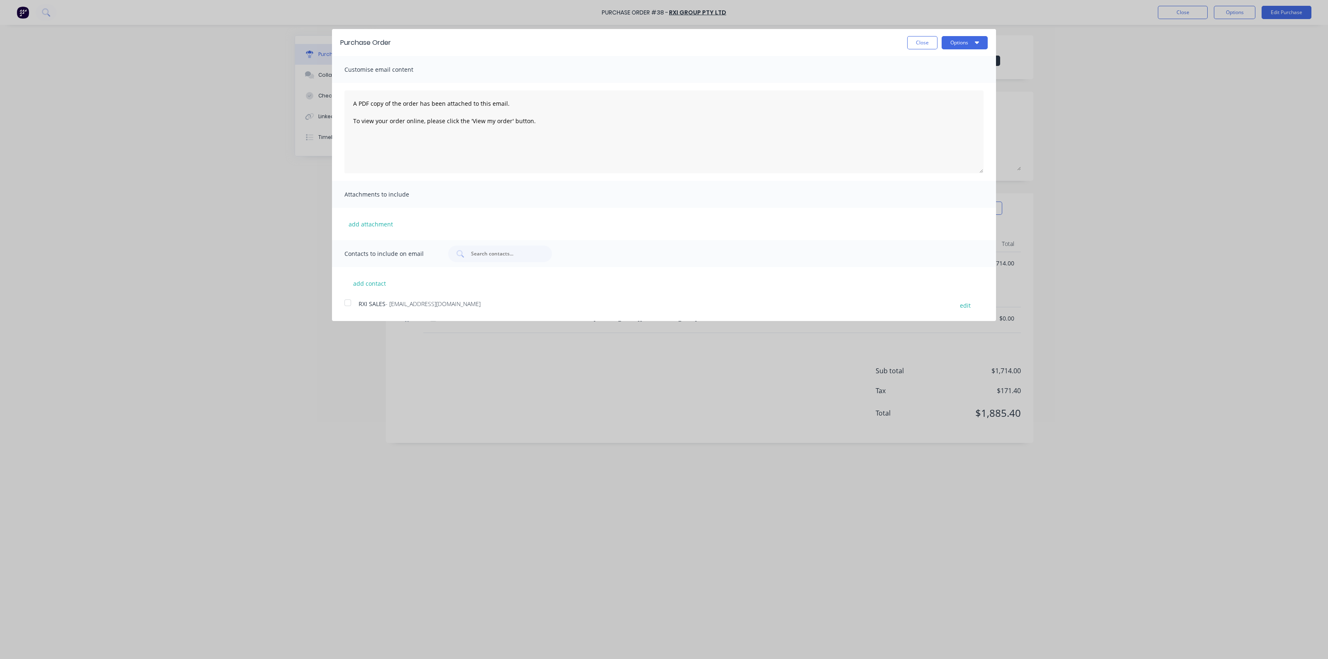
click at [970, 49] on div "Purchase Order Close Options" at bounding box center [664, 42] width 664 height 27
click at [975, 40] on icon "button" at bounding box center [977, 42] width 4 height 7
click at [965, 68] on div "Print" at bounding box center [948, 64] width 64 height 12
click at [915, 45] on button "Close" at bounding box center [922, 42] width 30 height 13
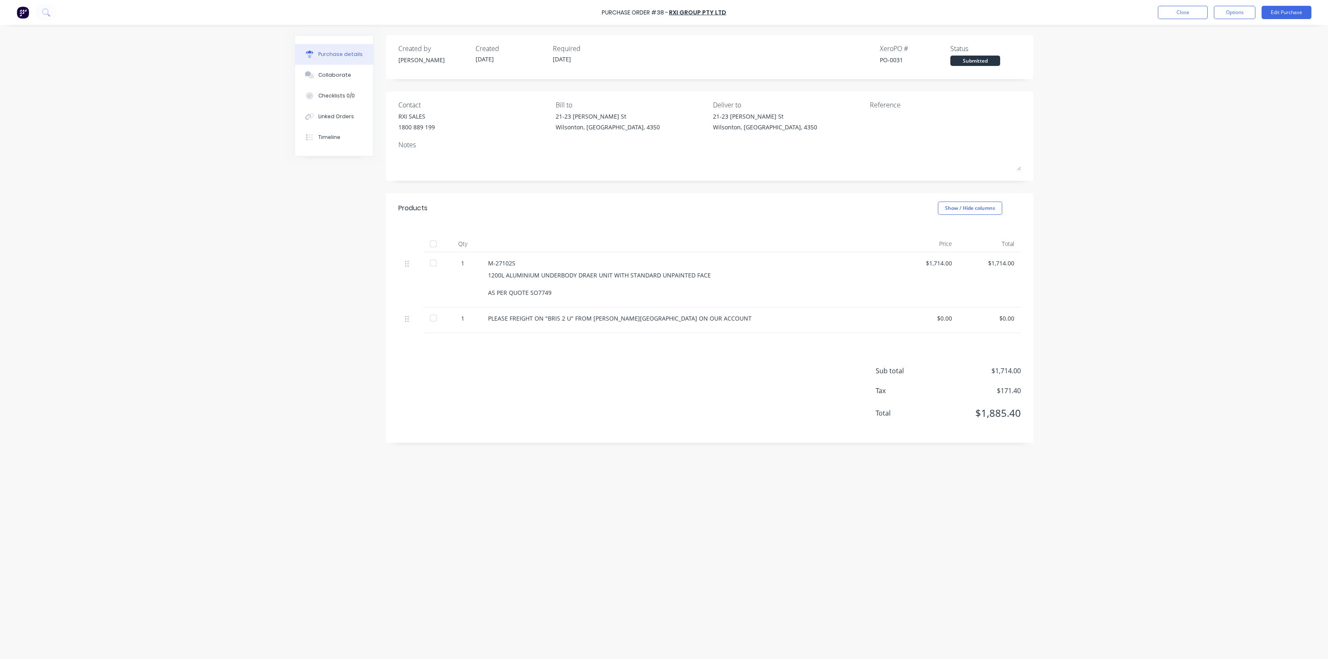
click at [103, 261] on div "Purchase Order #38 - RXI GROUP PTY LTD Close Options Edit Purchase Purchase det…" at bounding box center [664, 329] width 1328 height 659
click at [608, 484] on div "Created by Jason Created 10/09/25 Required 10/09/25 Xero PO # PO-0031 Status Su…" at bounding box center [664, 340] width 739 height 610
click at [643, 284] on div "1200L ALUMINIUM UNDERBODY DRAER UNIT WITH STANDARD UNPAINTED FACE AS PER QUOTE …" at bounding box center [689, 284] width 402 height 26
click at [610, 281] on div "1200L ALUMINIUM UNDERBODY DRAER UNIT WITH STANDARD UNPAINTED FACE AS PER QUOTE …" at bounding box center [689, 284] width 402 height 26
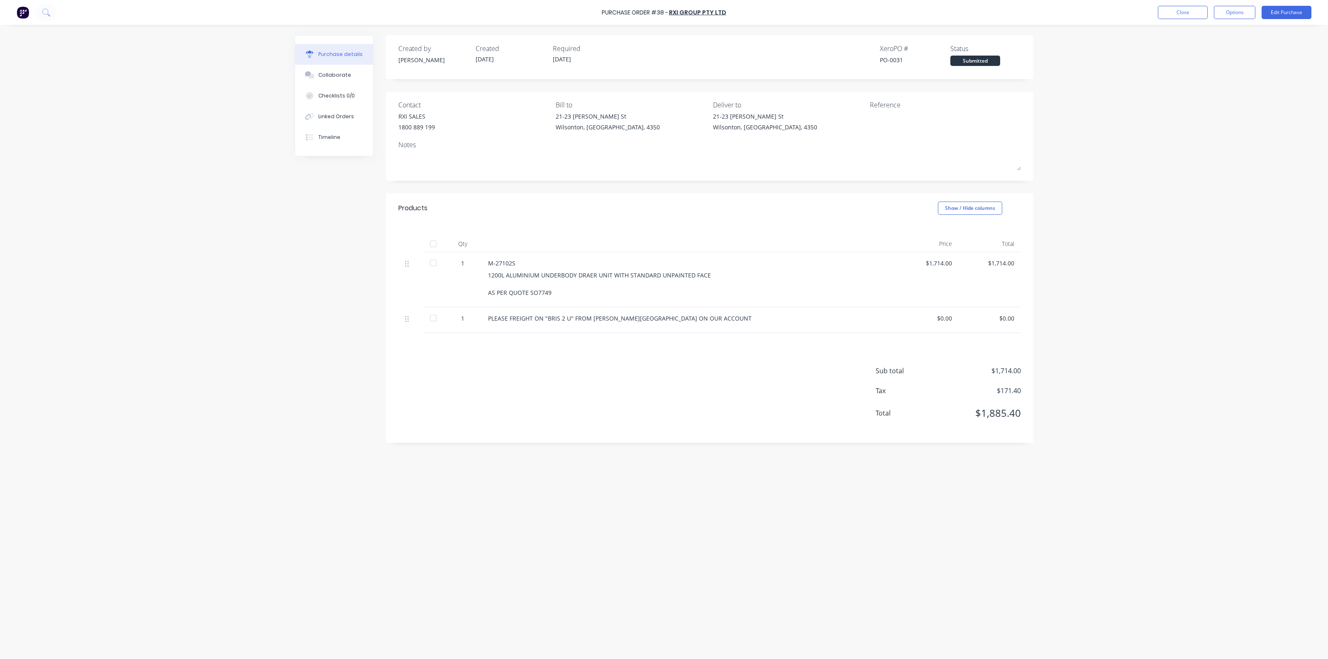
click at [664, 310] on div "PLEASE FREIGHT ON "BRIS 2 U" FROM MORGAN PARK ON OUR ACCOUNT" at bounding box center [688, 320] width 415 height 26
